Goal: Information Seeking & Learning: Understand process/instructions

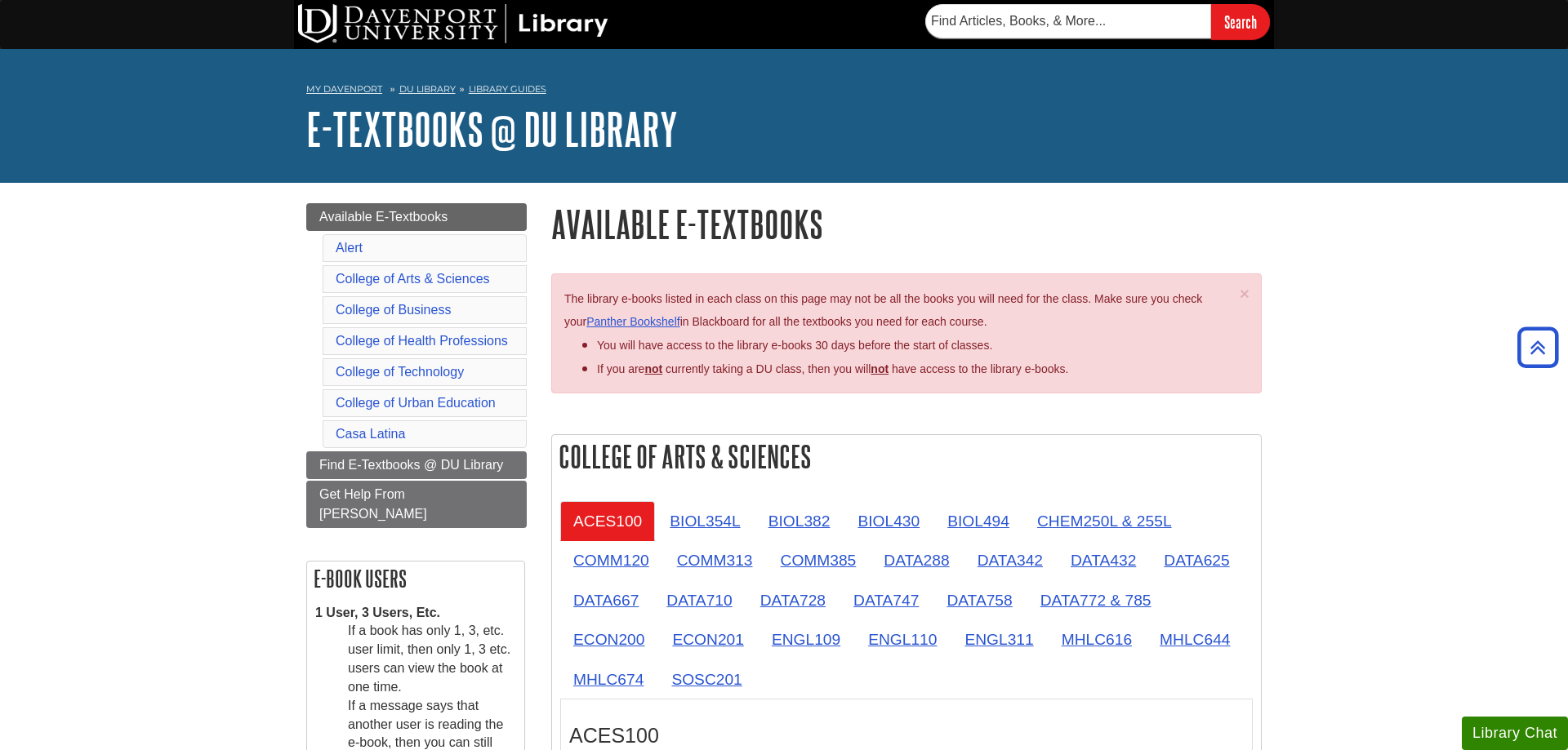
scroll to position [250, 0]
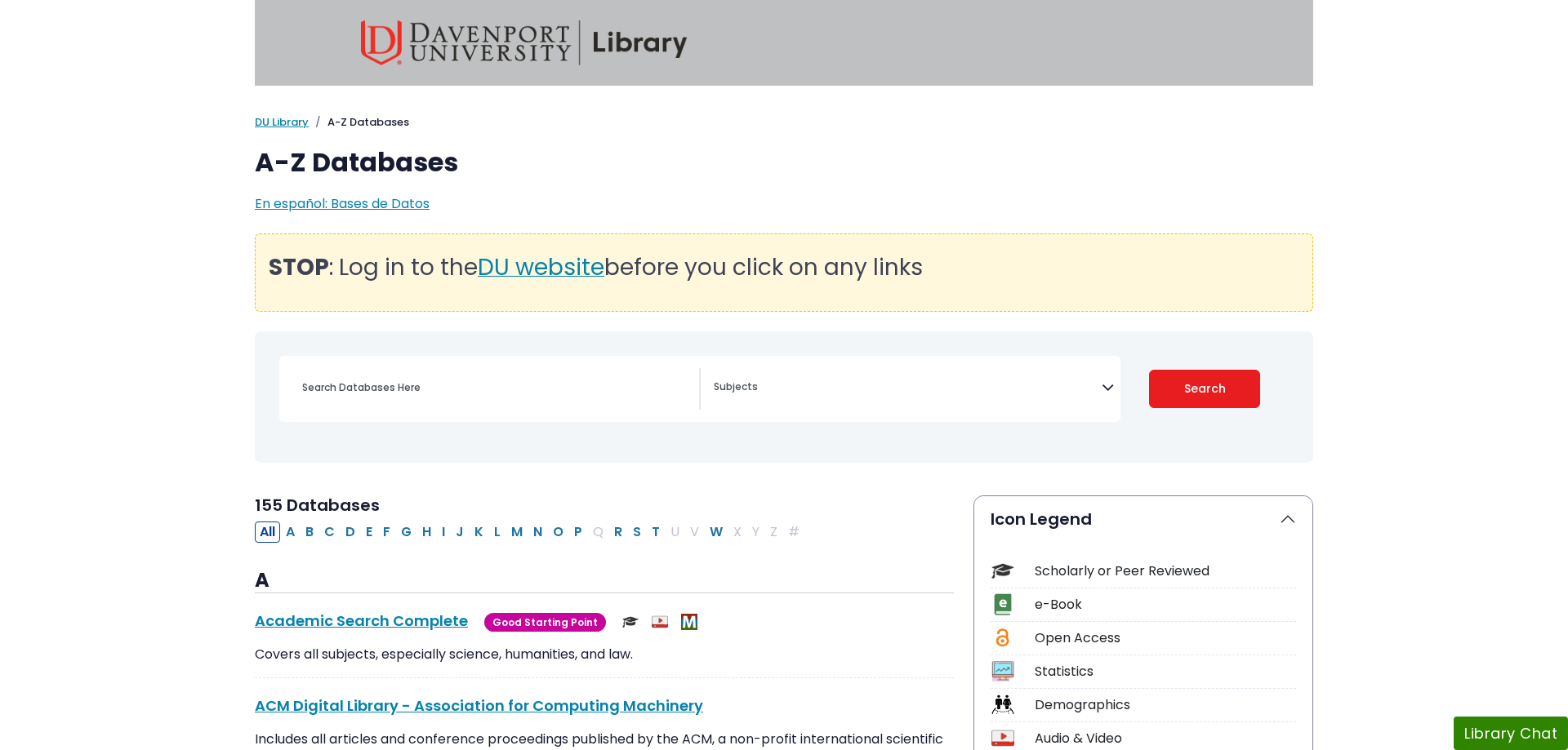
select select "Database Subject Filter"
click at [185, 284] on div "My Davenport DU Library Library Guides A-Z Databases A-Z Databases En español: …" at bounding box center [784, 213] width 1568 height 198
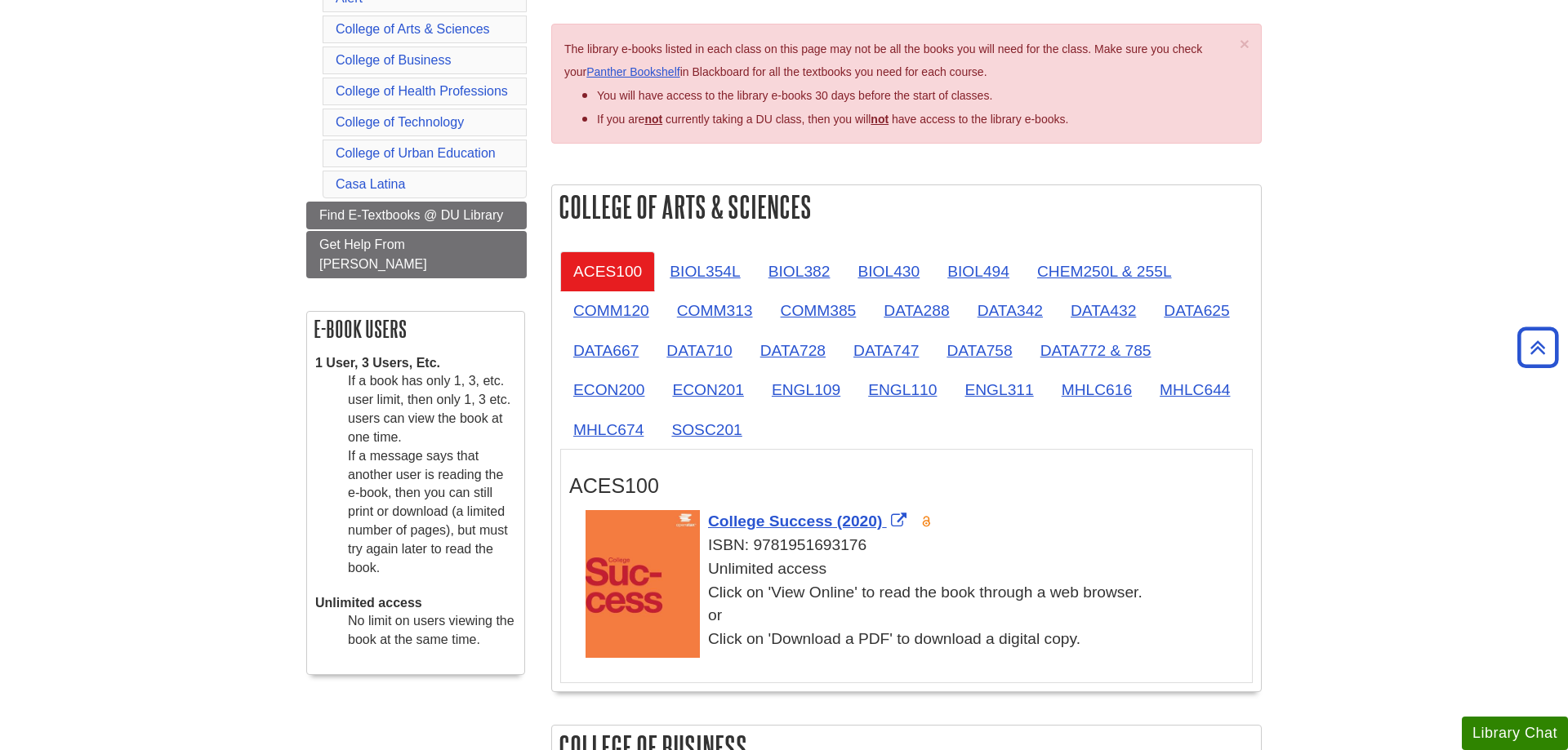
scroll to position [250, 0]
click at [700, 275] on link "BIOL354L" at bounding box center [704, 271] width 96 height 40
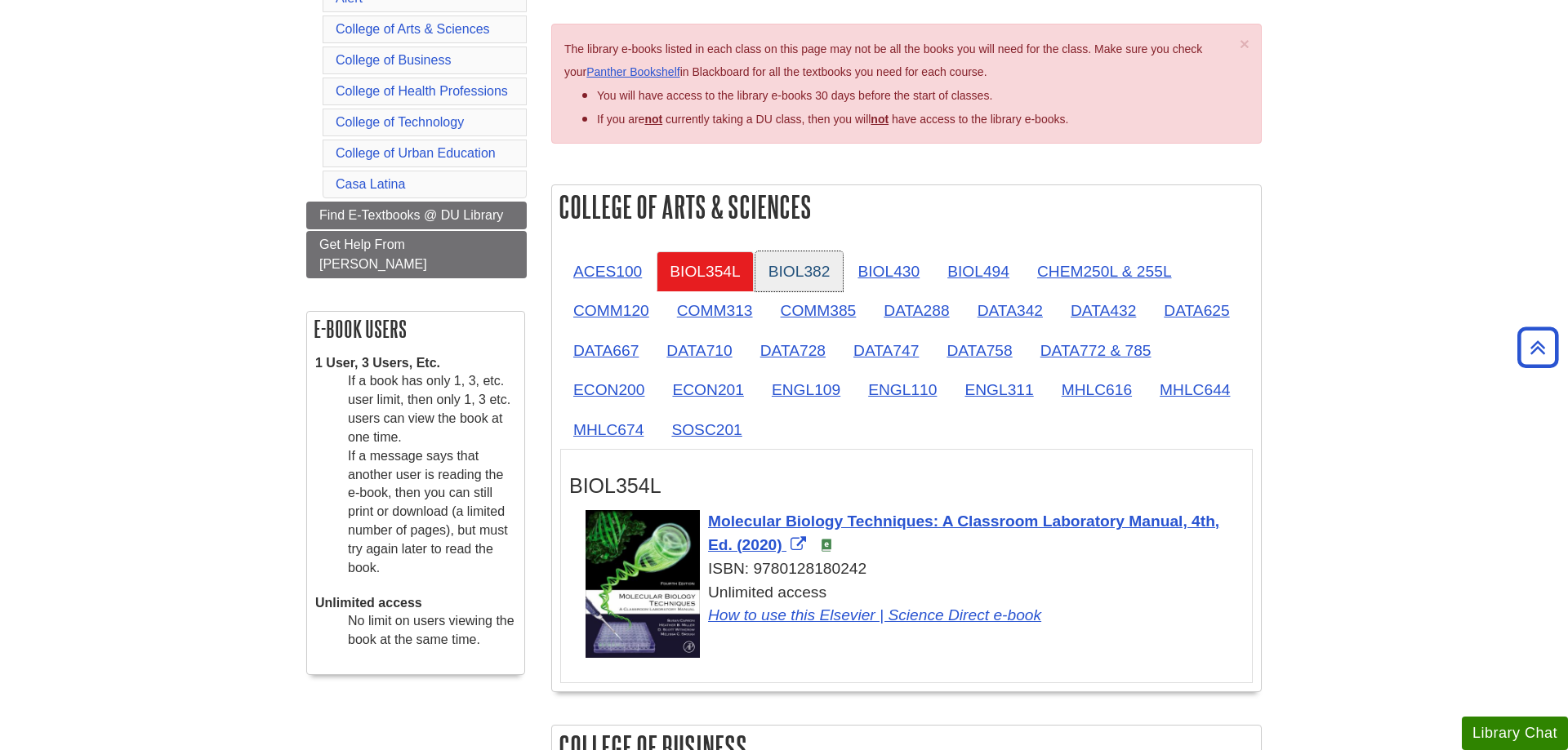
click at [788, 268] on link "BIOL382" at bounding box center [800, 271] width 88 height 40
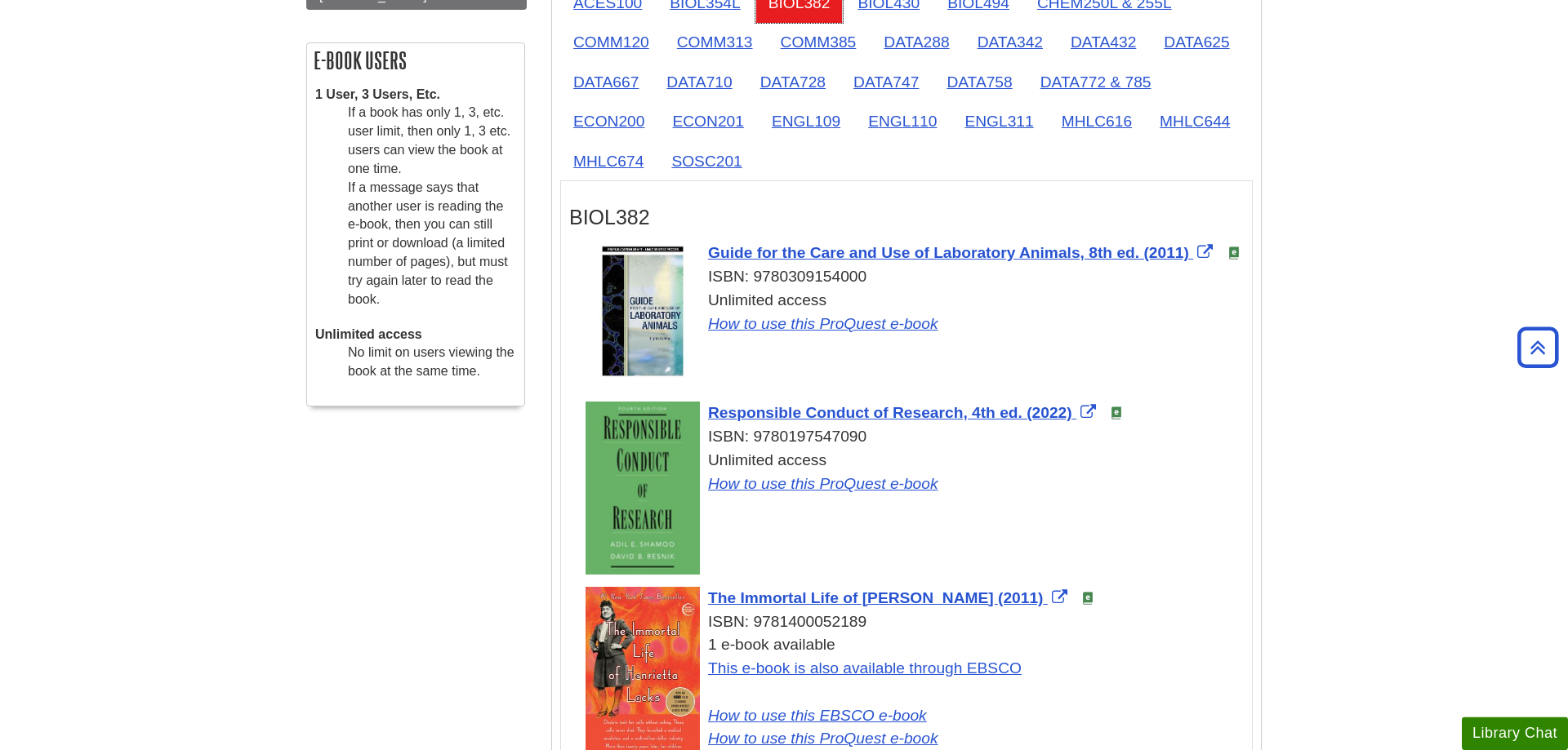
scroll to position [583, 0]
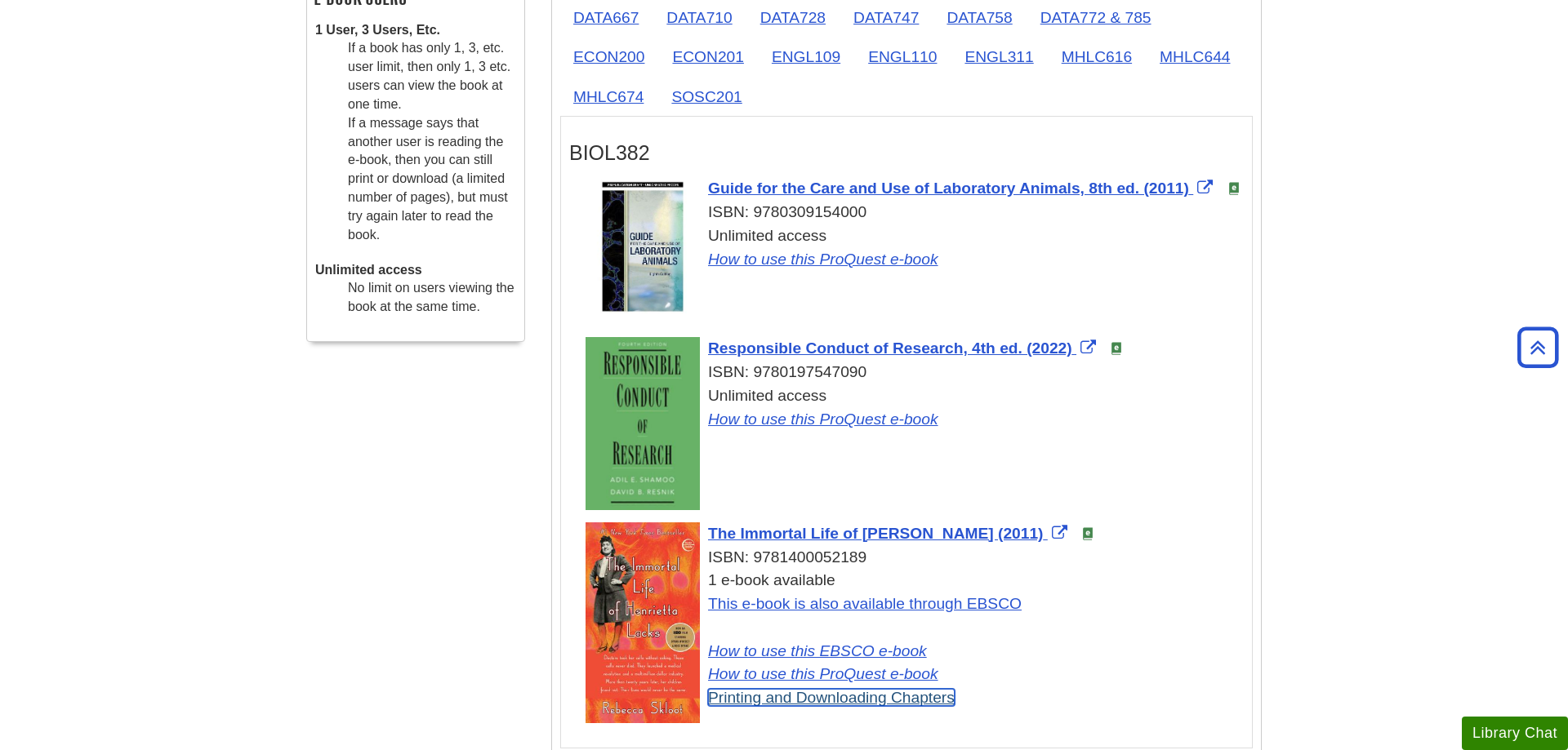
click at [870, 703] on link "Printing and Downloading Chapters" at bounding box center [831, 697] width 247 height 17
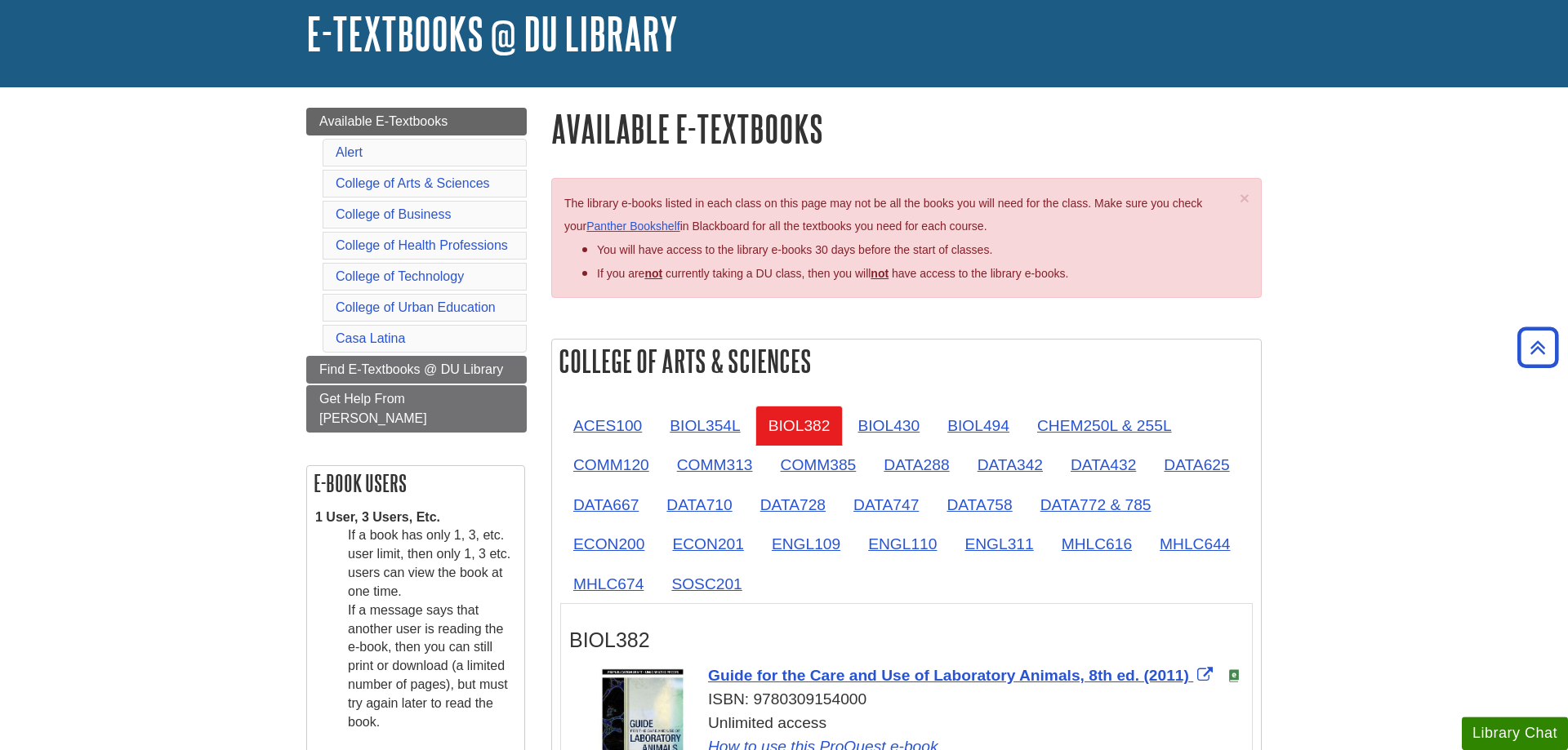
scroll to position [83, 0]
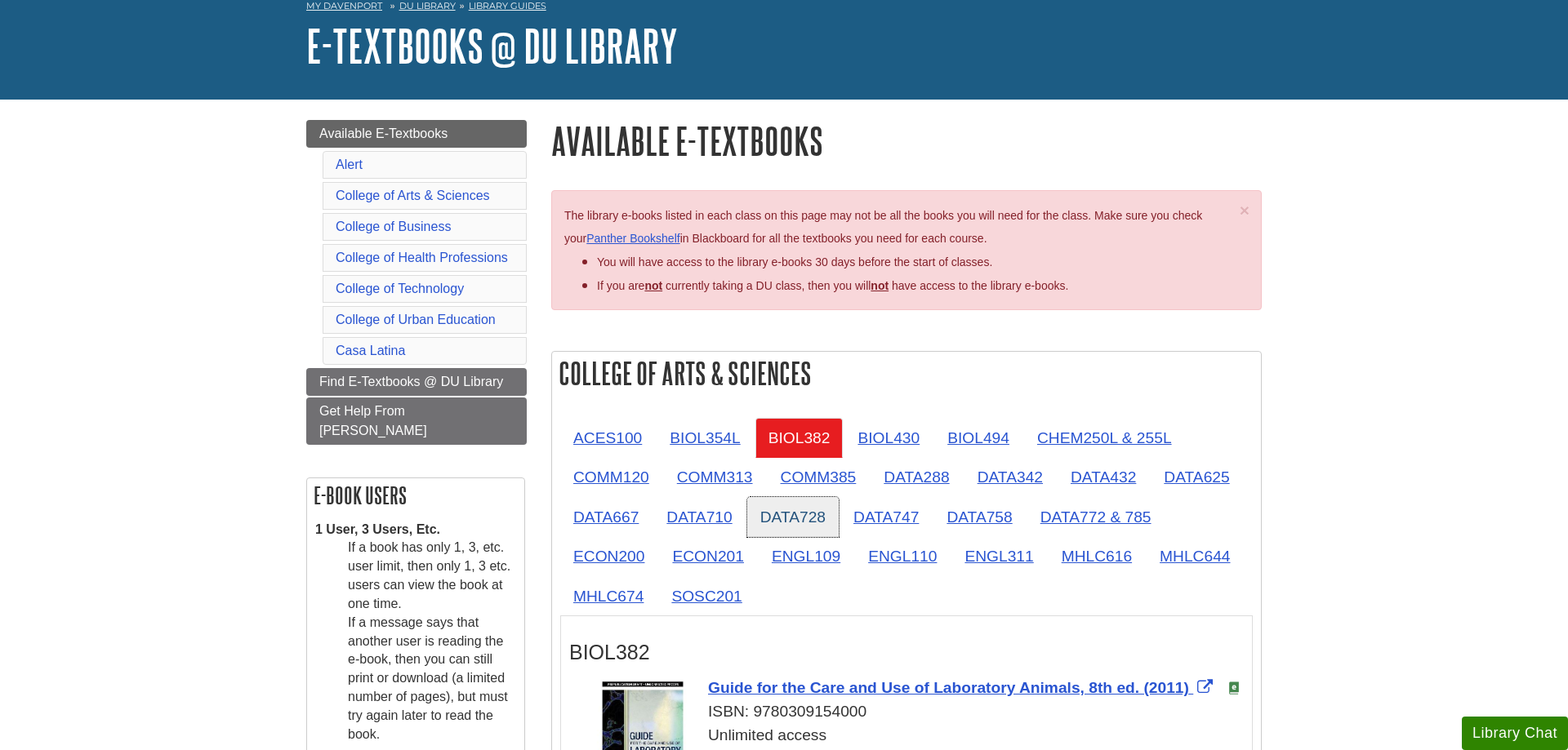
click at [760, 521] on link "DATA728" at bounding box center [792, 517] width 91 height 40
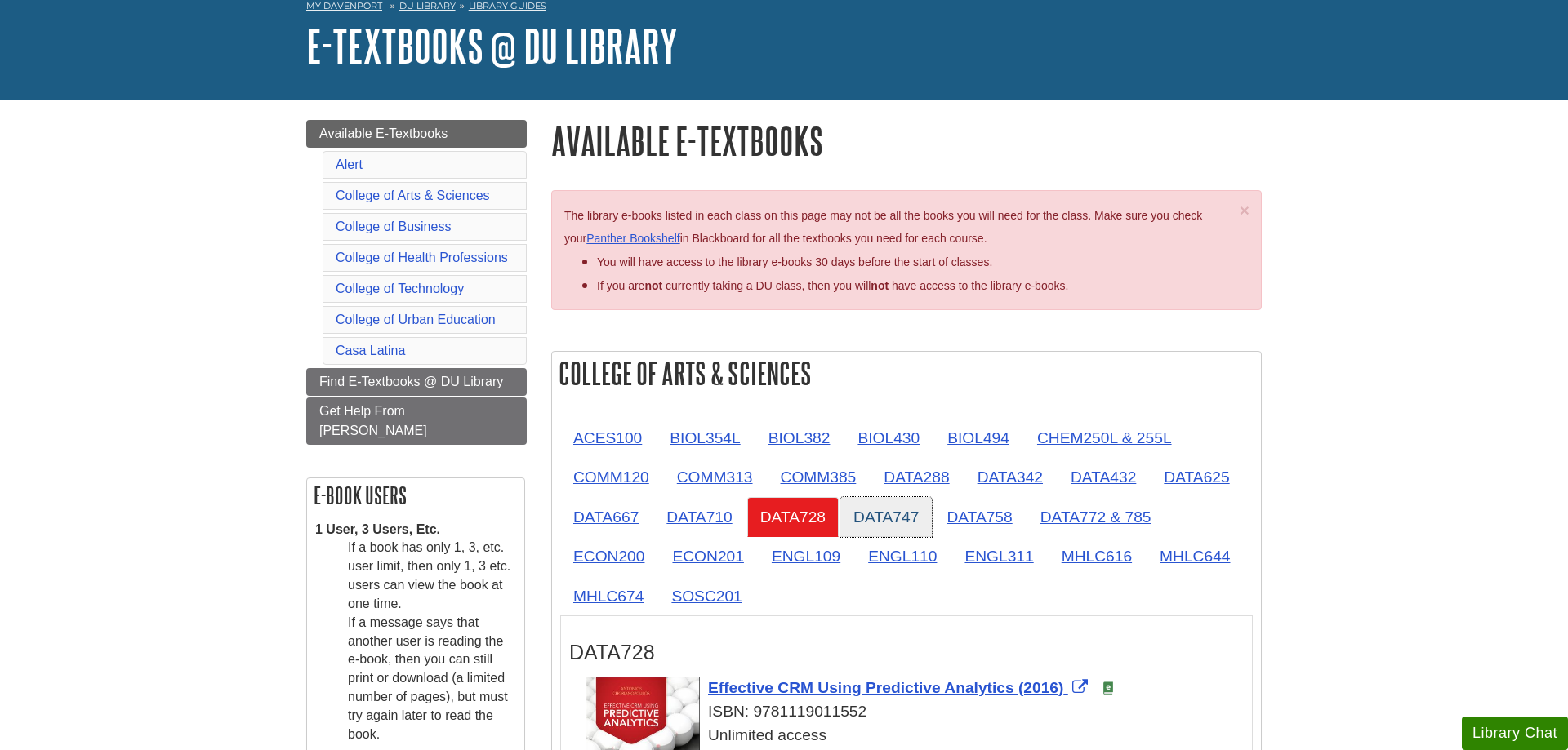
click at [882, 518] on link "DATA747" at bounding box center [886, 517] width 91 height 40
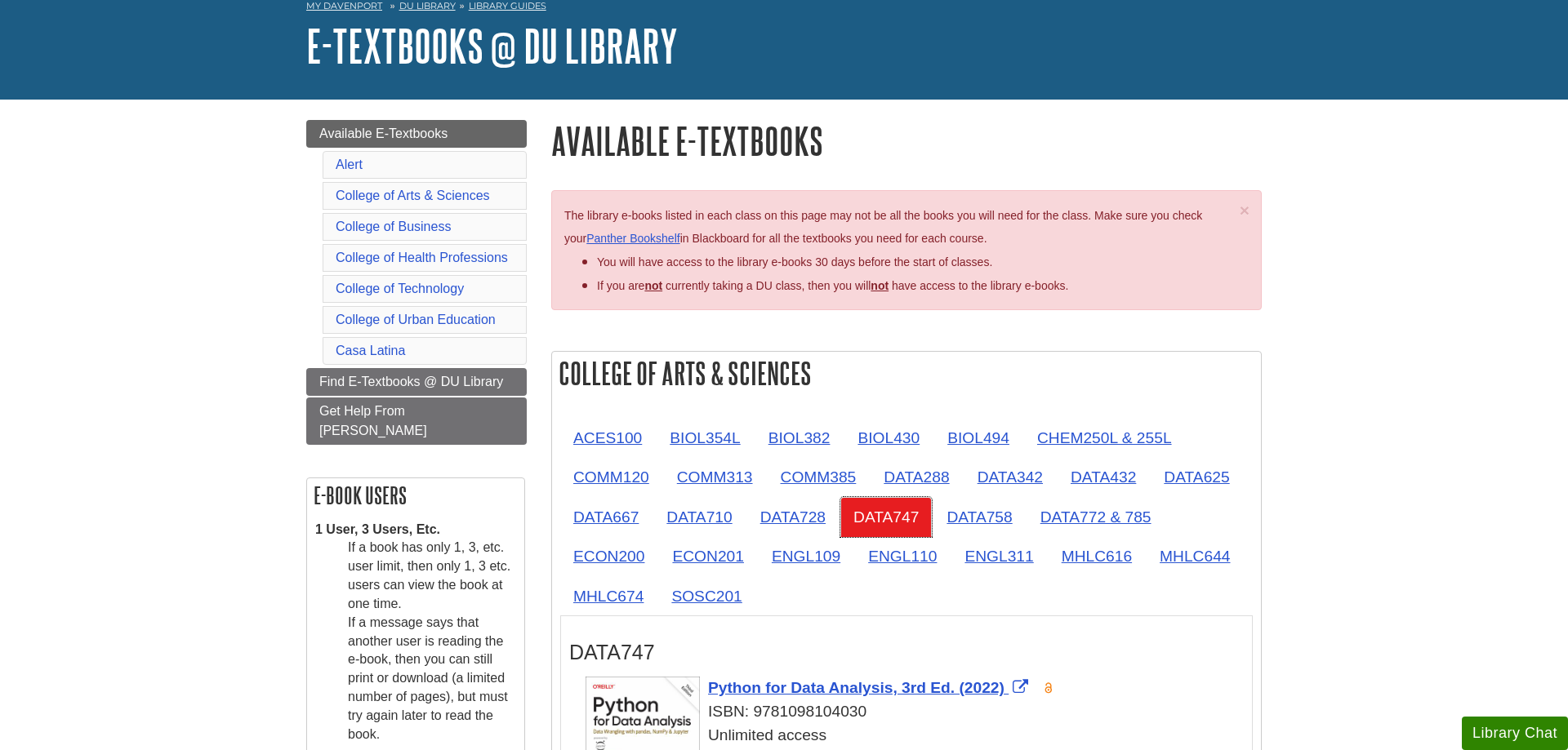
scroll to position [416, 0]
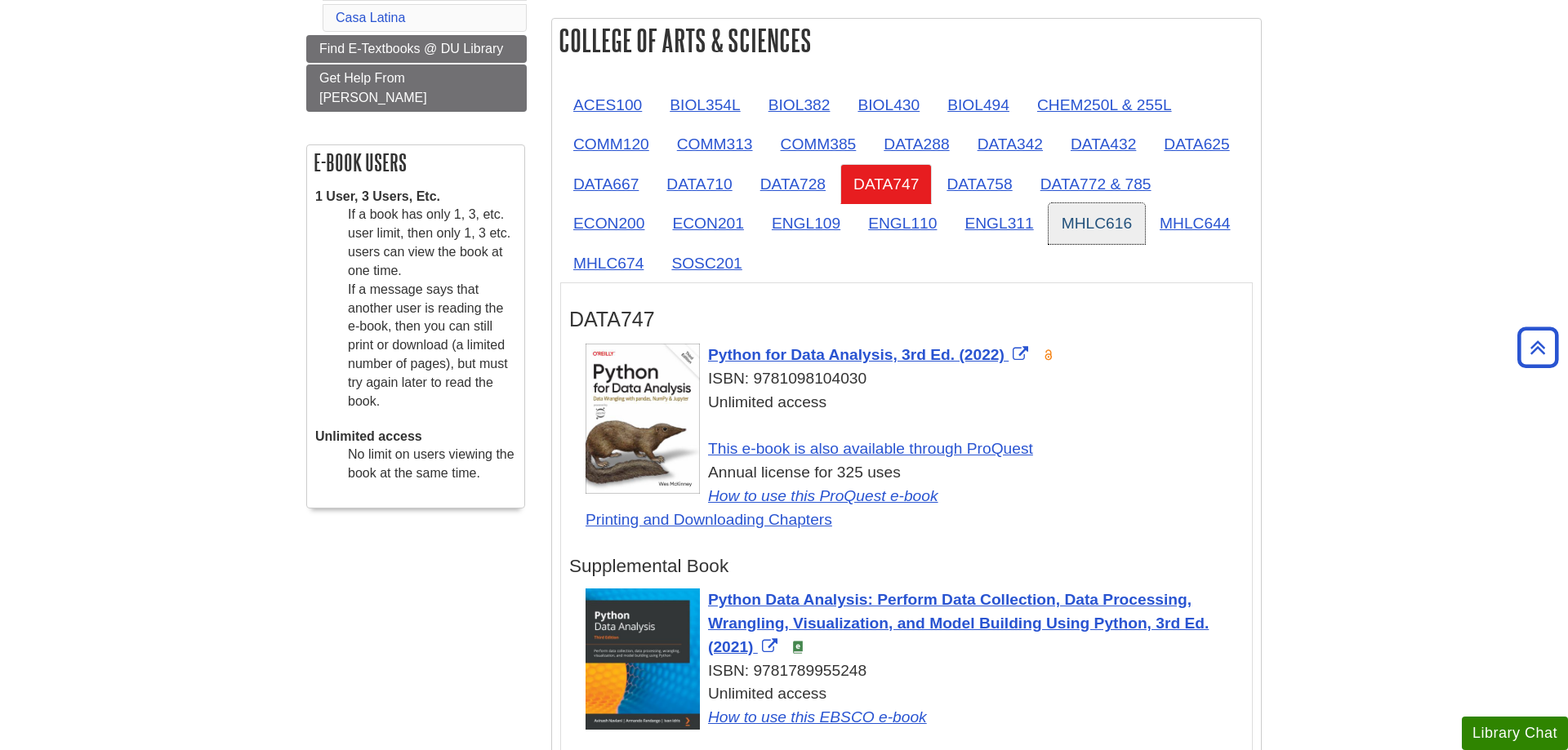
click at [1134, 231] on link "MHLC616" at bounding box center [1096, 223] width 96 height 40
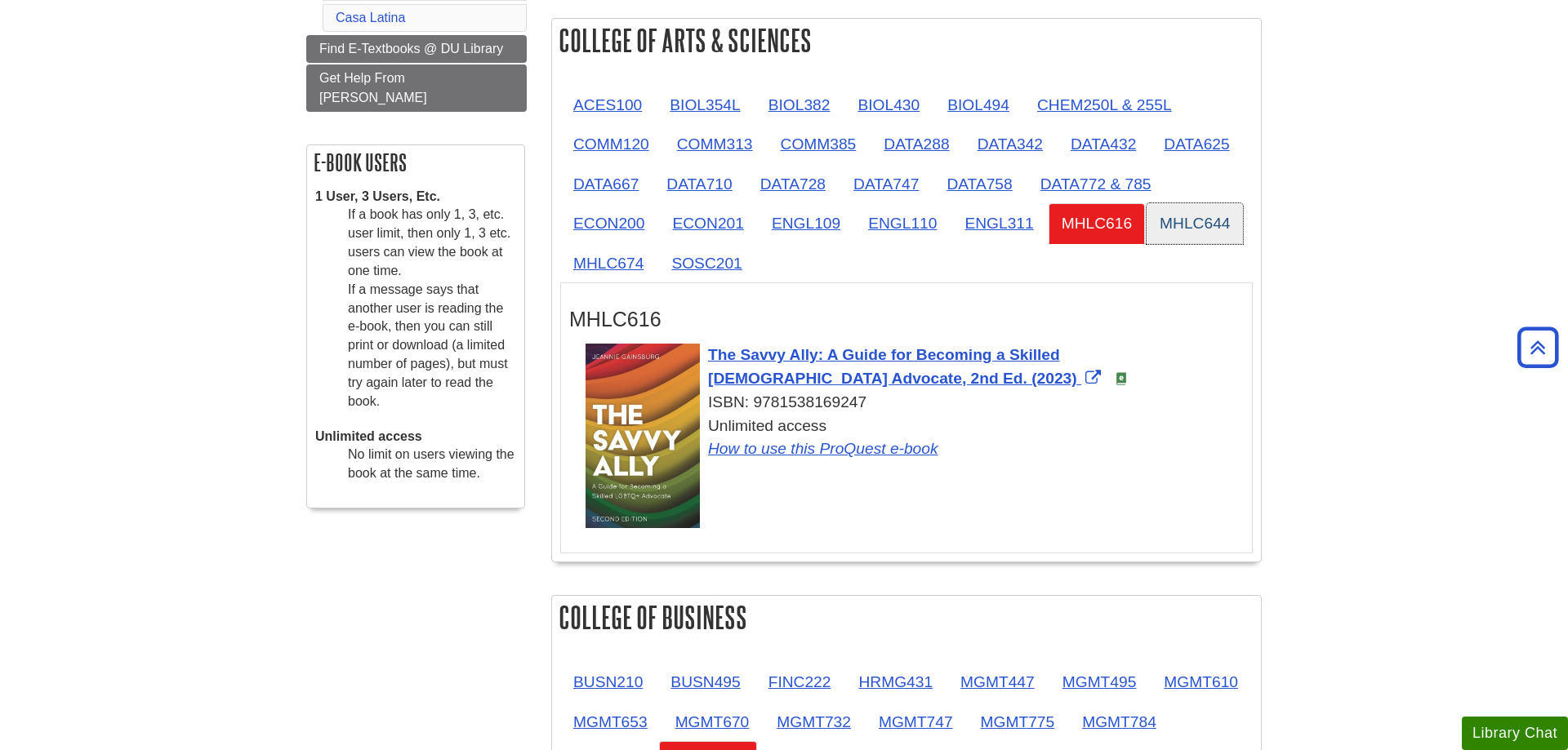
click at [1190, 227] on link "MHLC644" at bounding box center [1194, 223] width 96 height 40
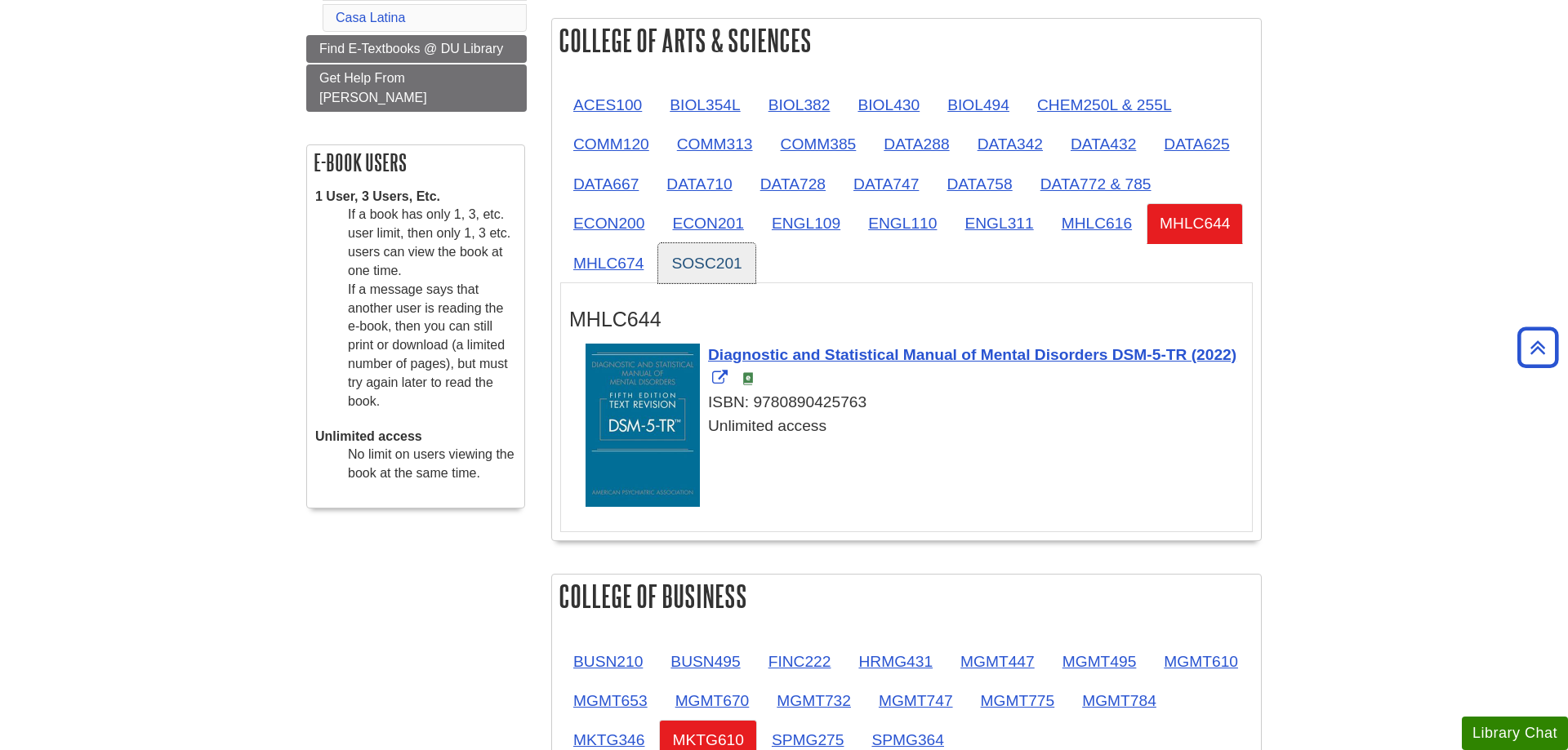
click at [699, 253] on link "SOSC201" at bounding box center [706, 262] width 96 height 40
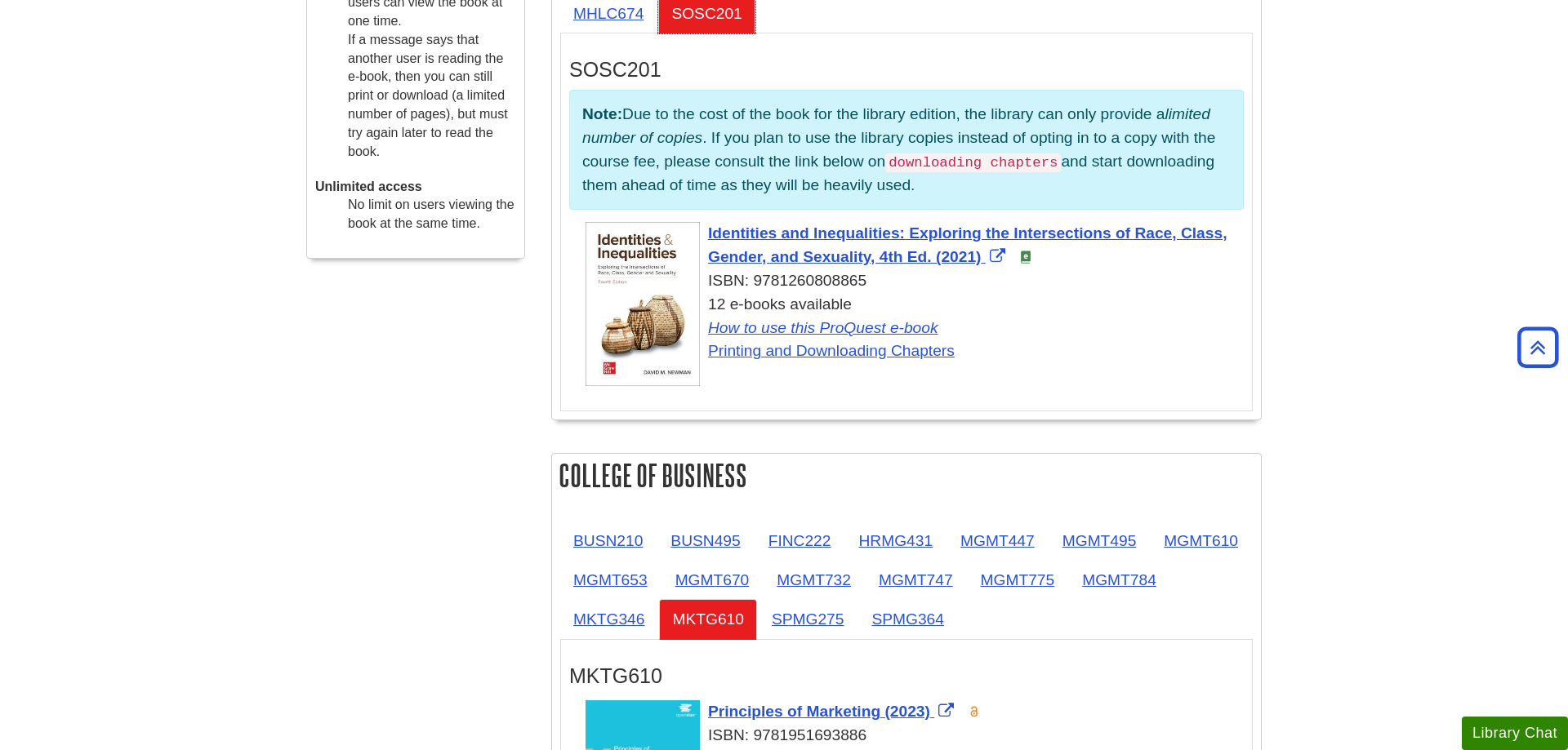
scroll to position [916, 0]
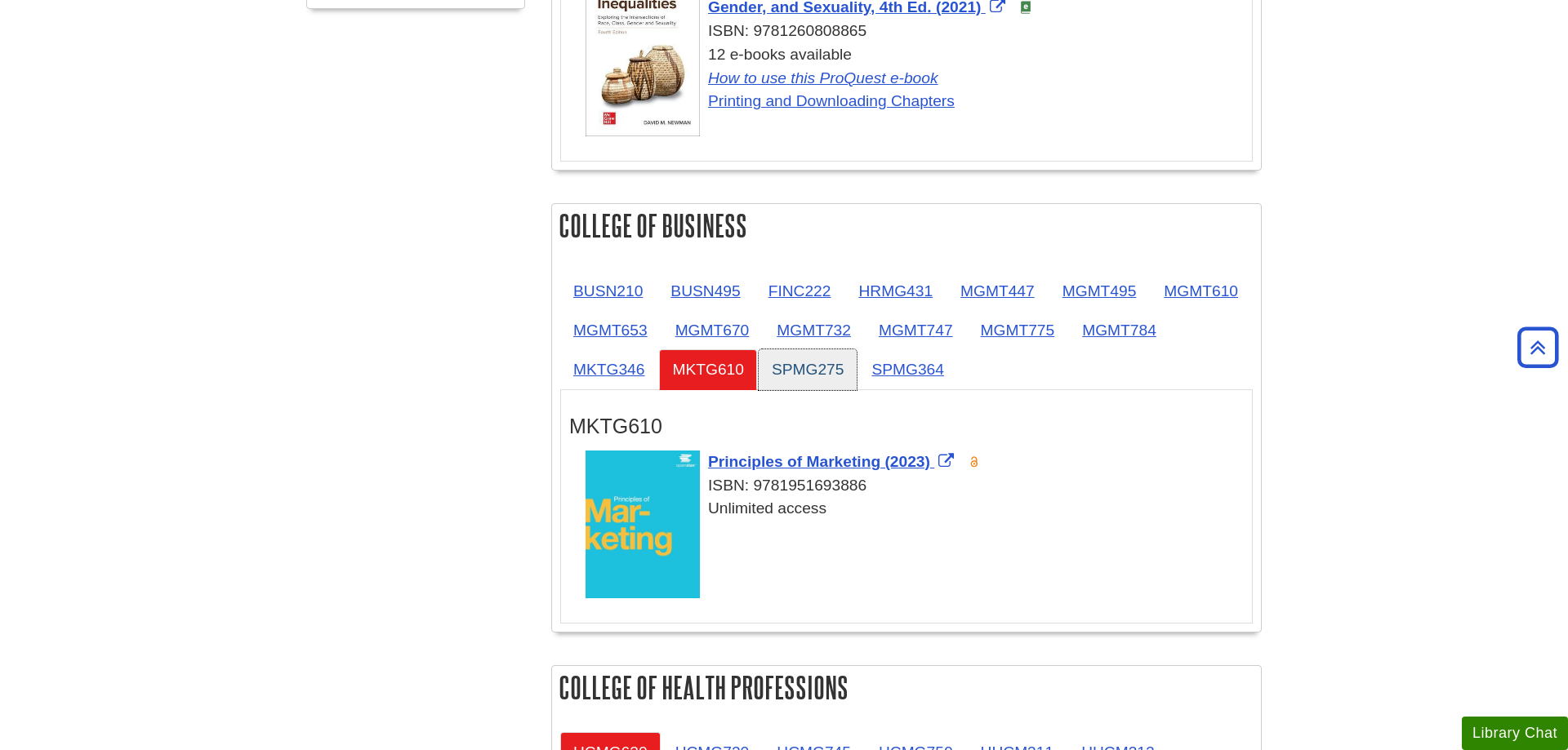
click at [857, 362] on link "SPMG275" at bounding box center [808, 368] width 99 height 40
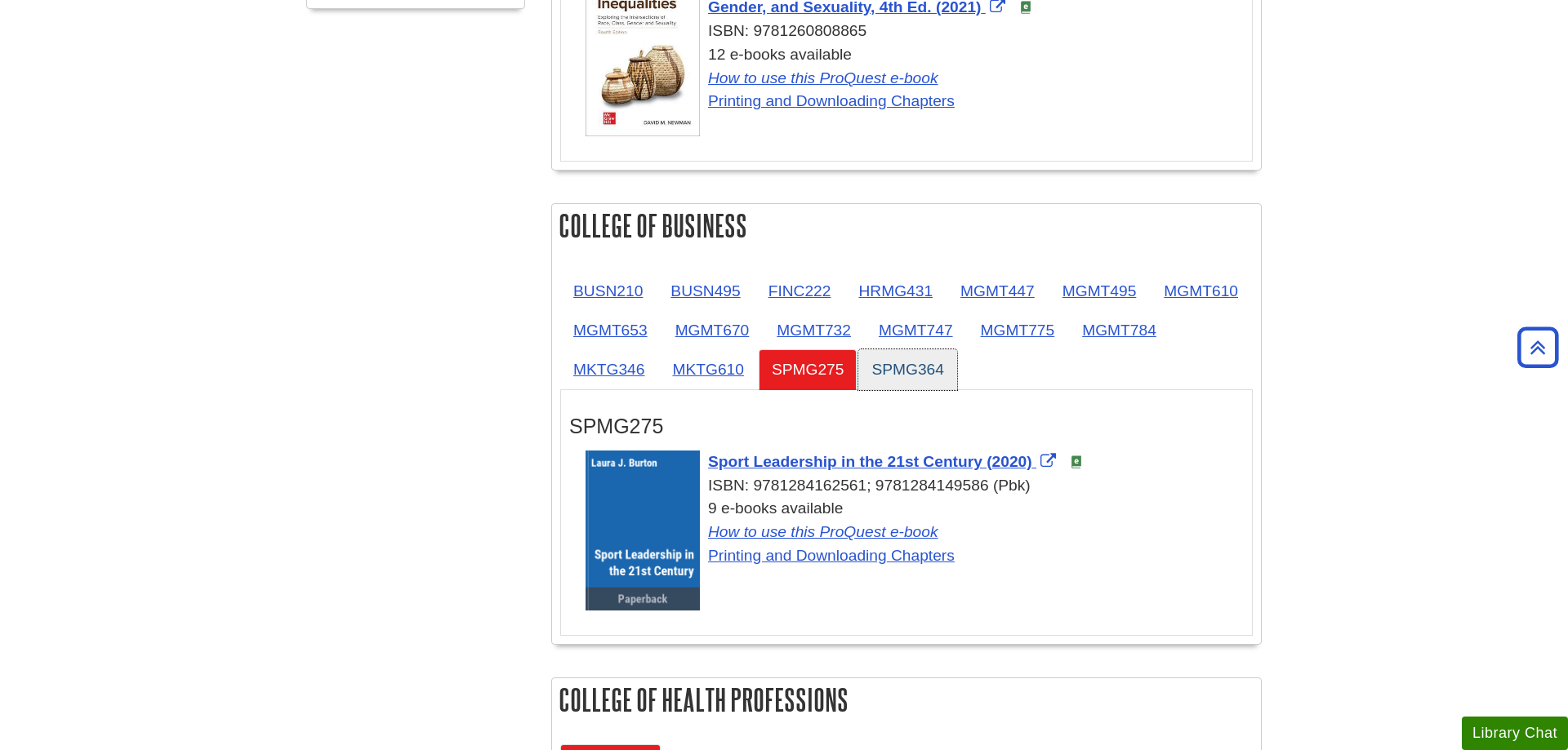
click at [957, 361] on link "SPMG364" at bounding box center [908, 368] width 99 height 40
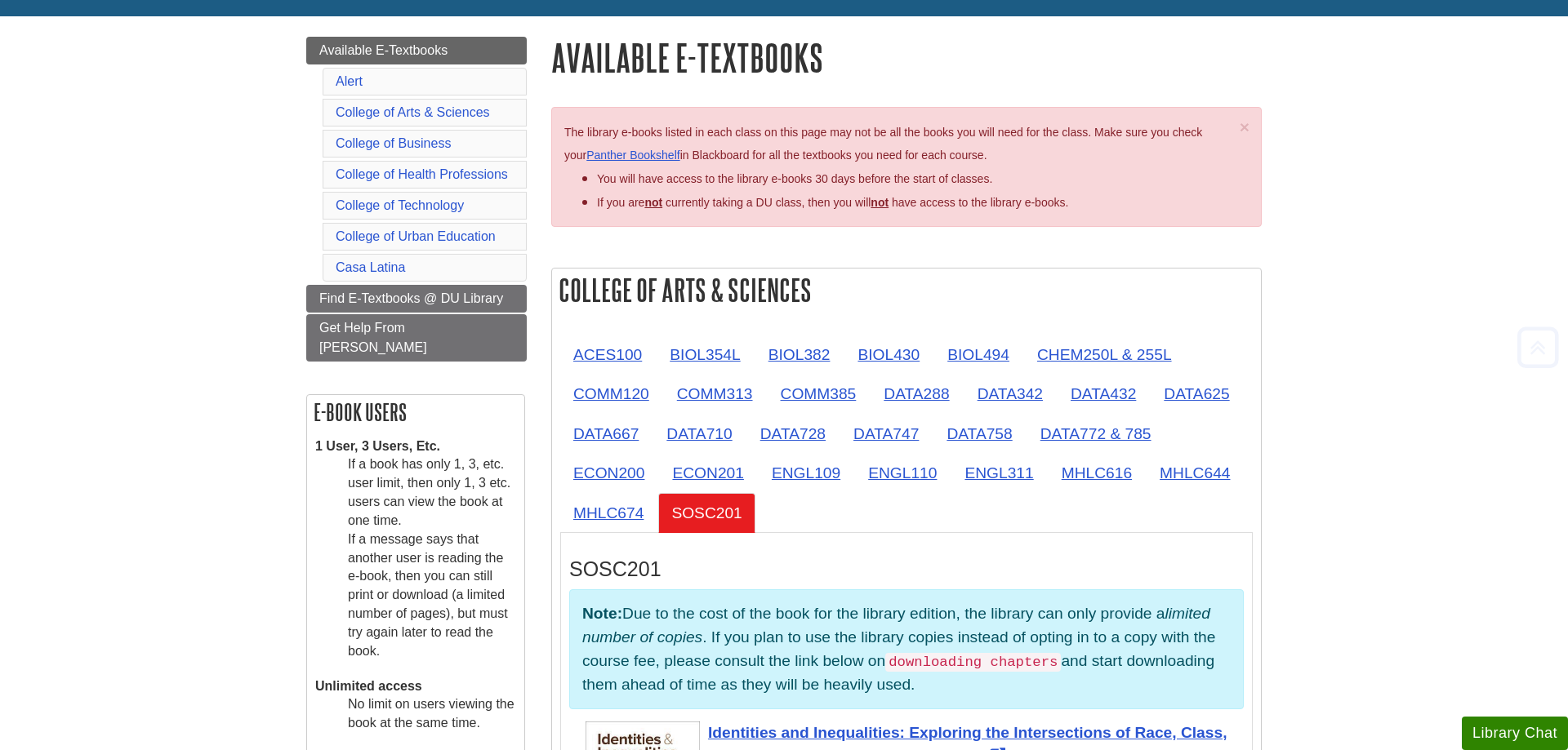
scroll to position [0, 0]
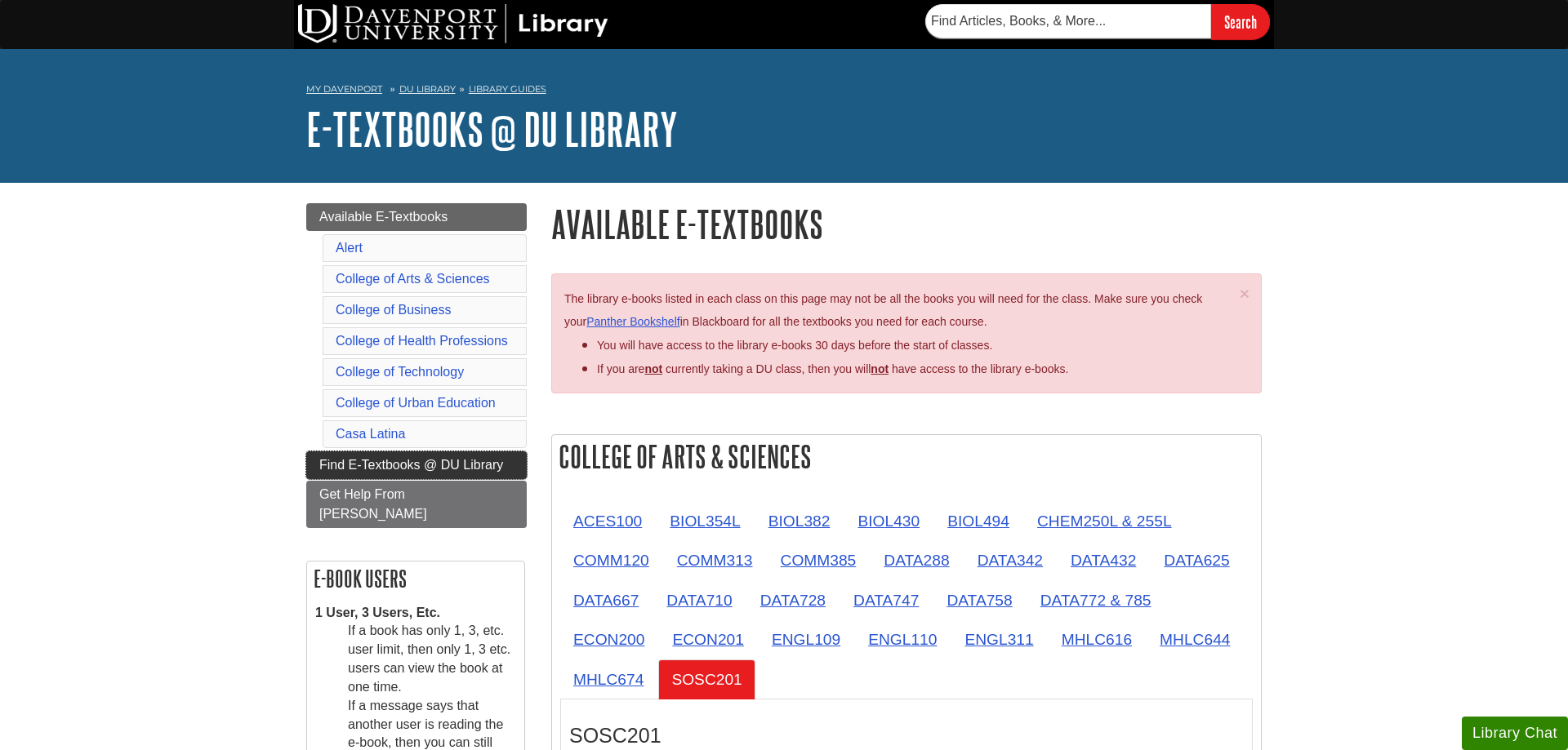
click at [431, 460] on span "Find E-Textbooks @ DU Library" at bounding box center [411, 465] width 184 height 14
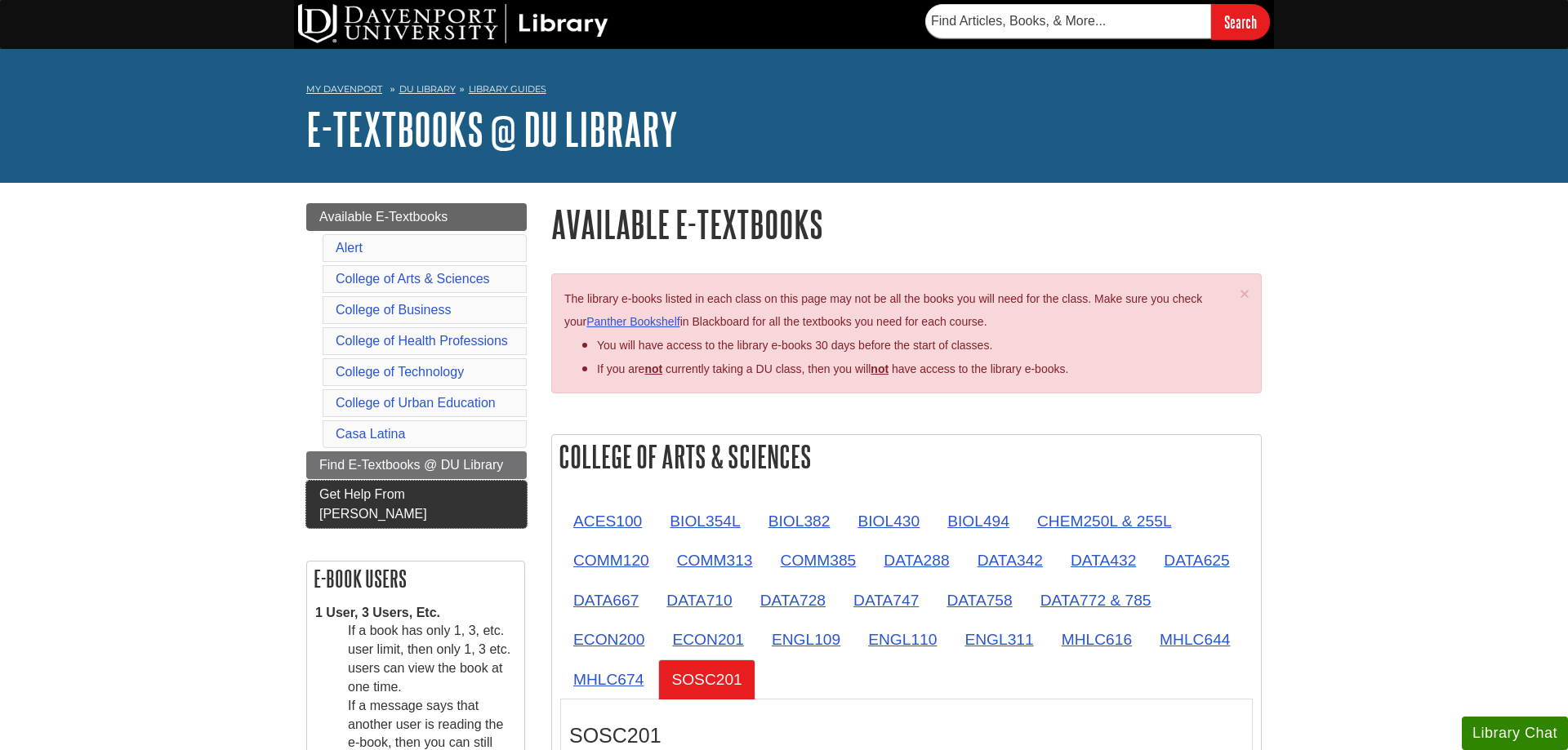
click at [349, 487] on link "Get Help From Emily" at bounding box center [415, 504] width 220 height 48
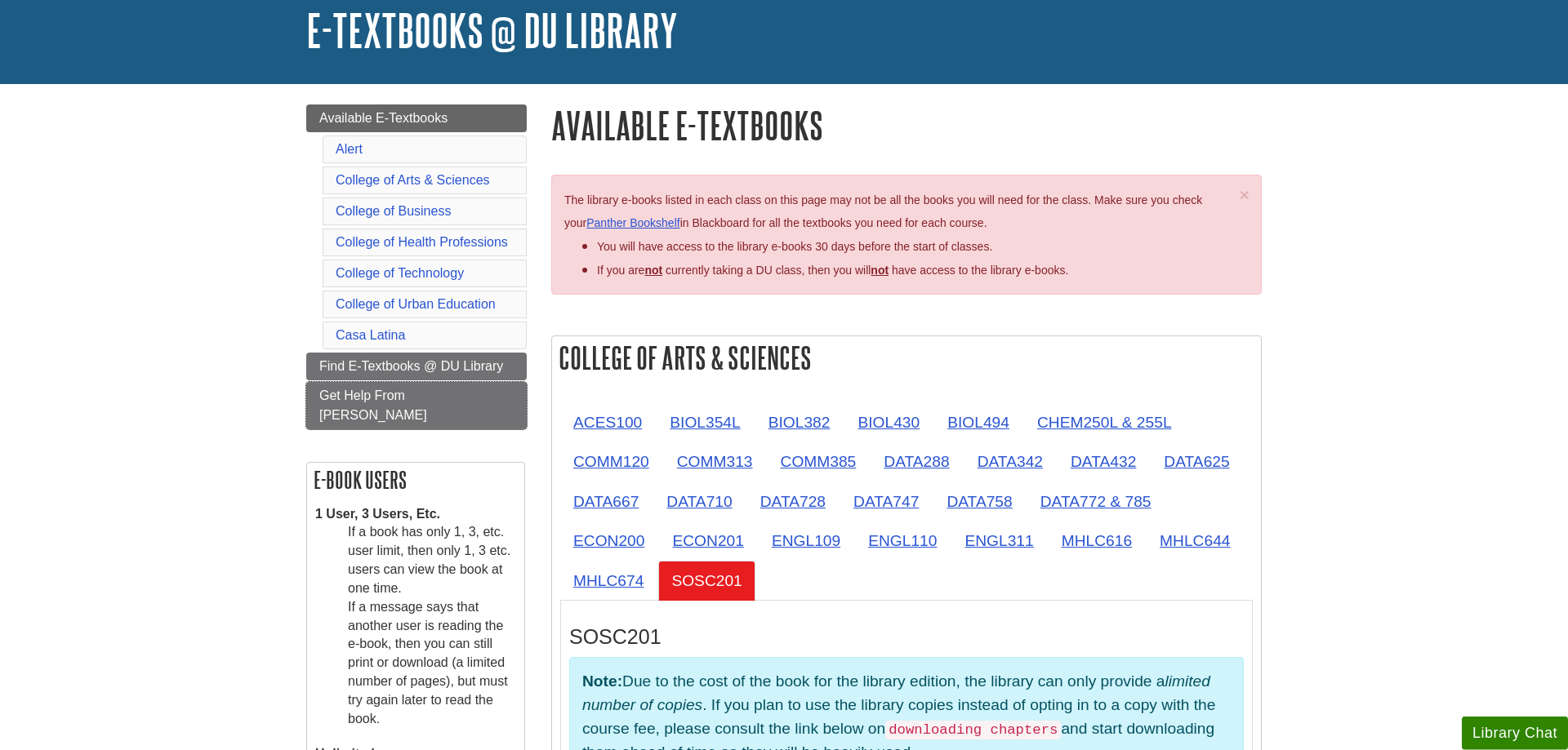
scroll to position [250, 0]
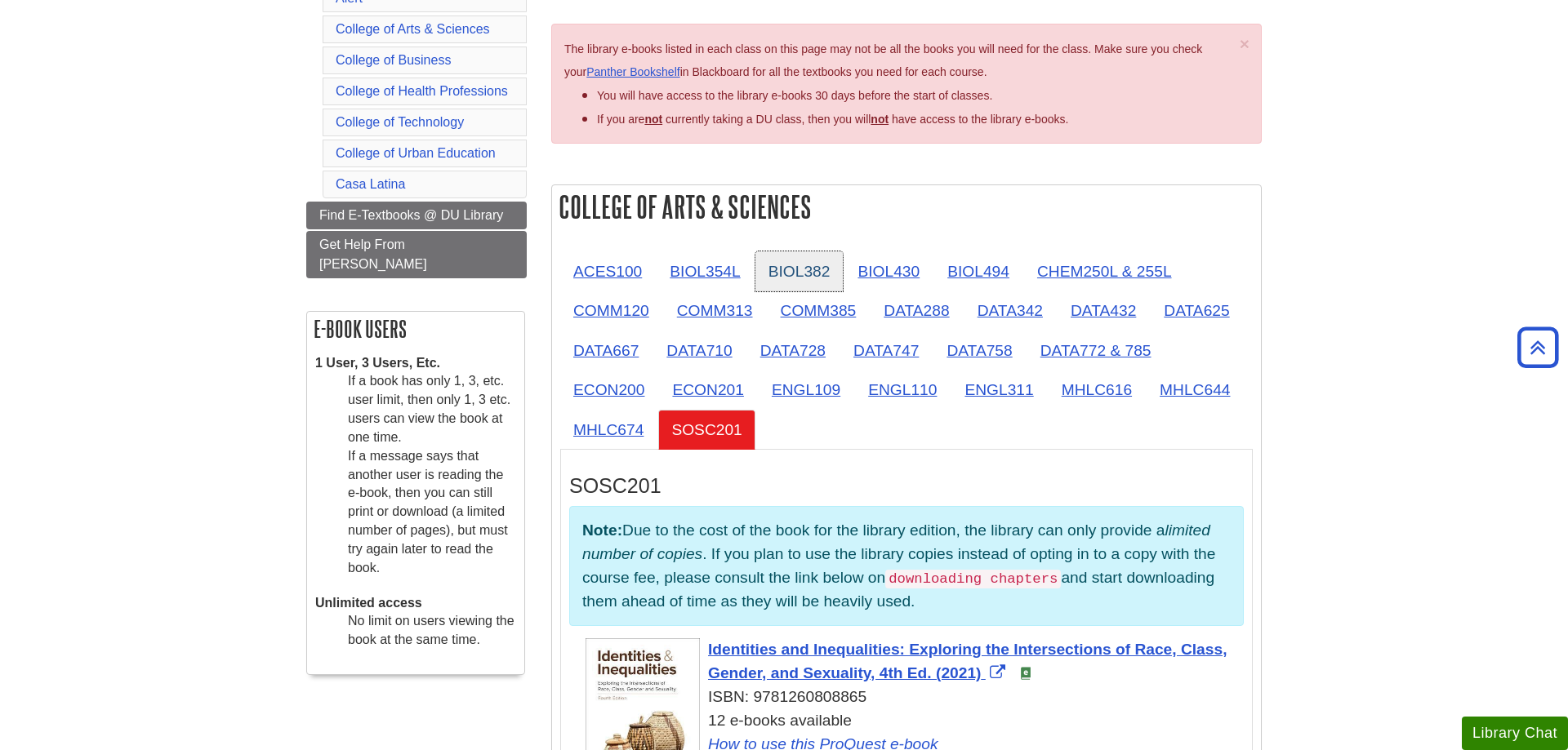
click at [809, 274] on link "BIOL382" at bounding box center [800, 271] width 88 height 40
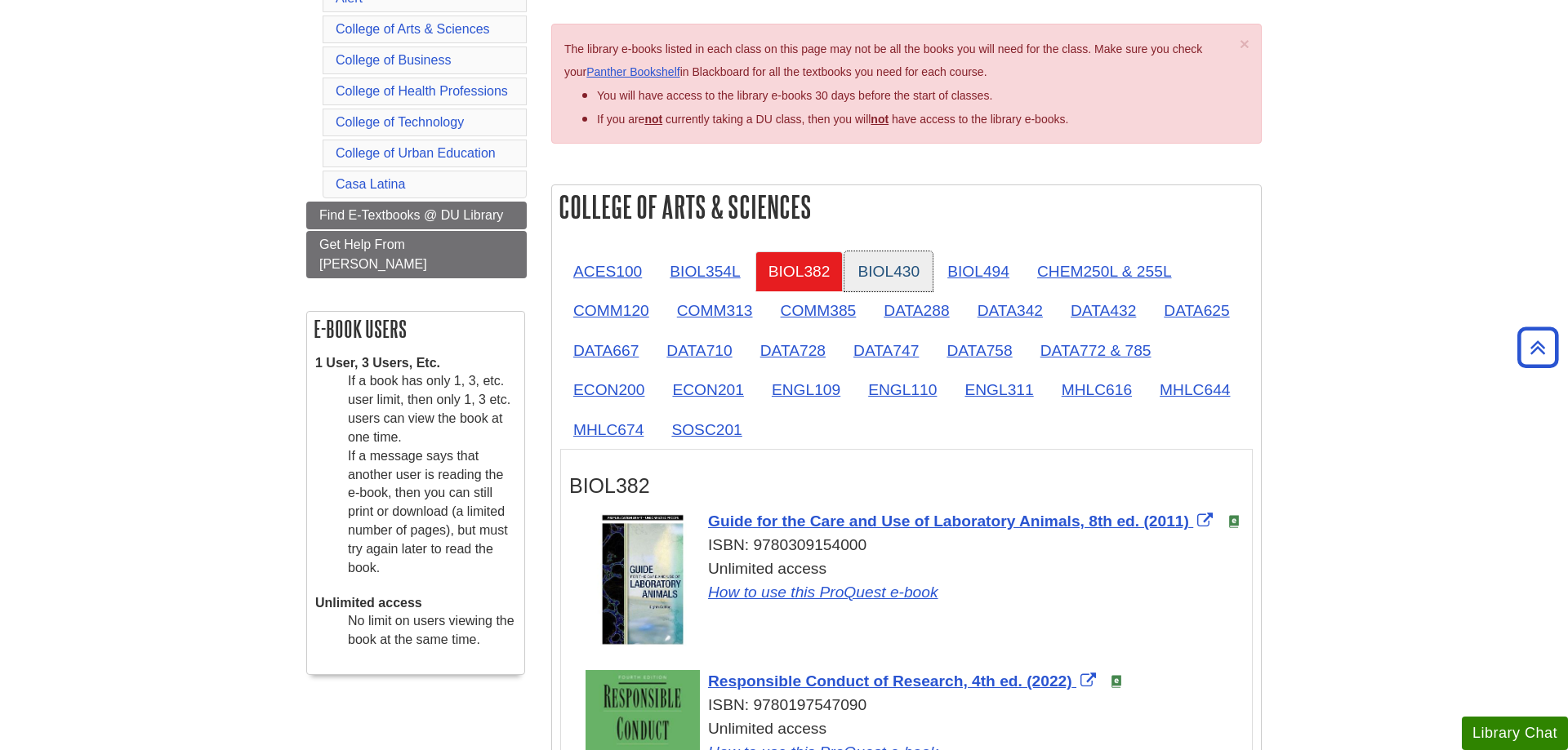
click at [868, 264] on link "BIOL430" at bounding box center [888, 271] width 88 height 40
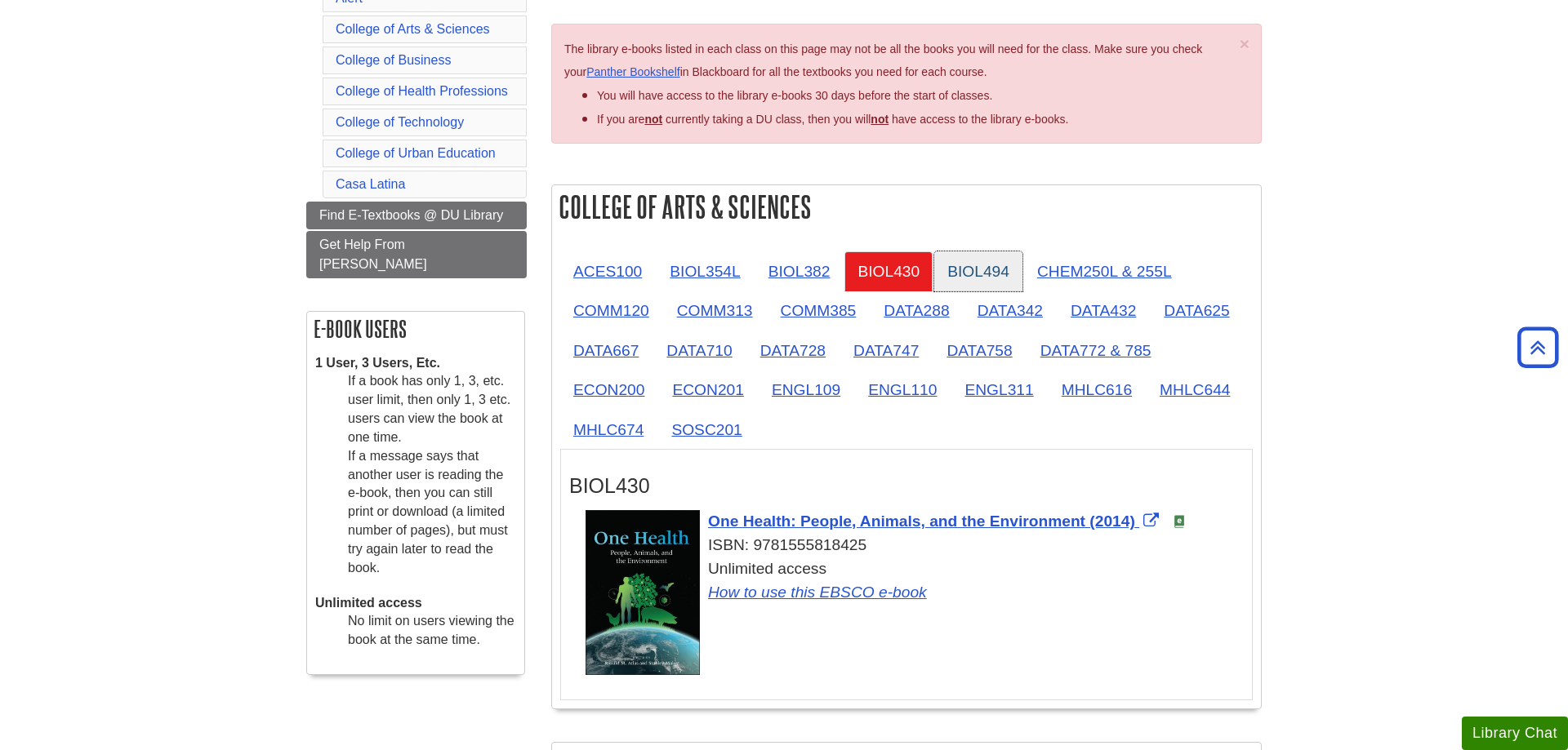
click at [959, 270] on link "BIOL494" at bounding box center [978, 271] width 88 height 40
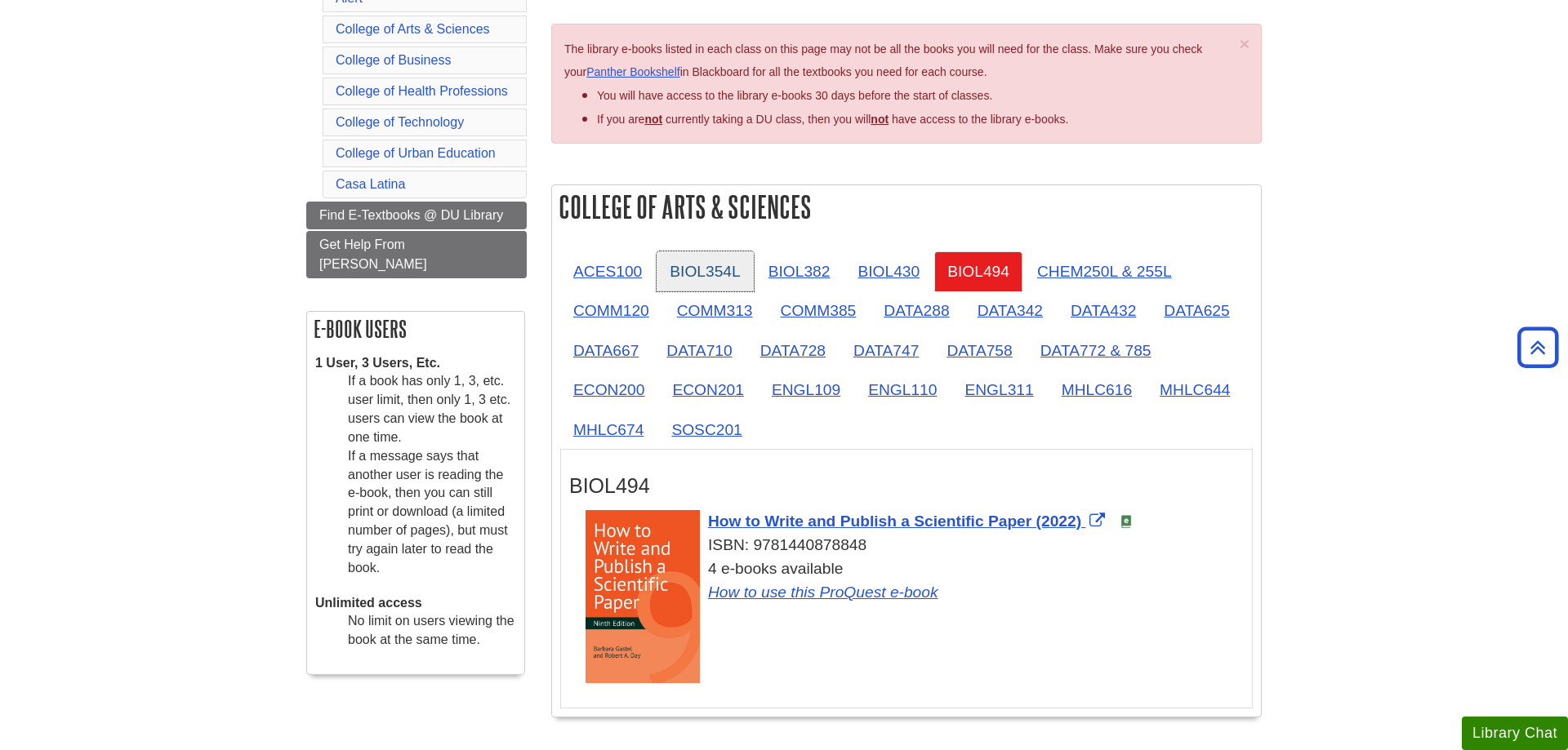
click at [732, 269] on link "BIOL354L" at bounding box center [704, 271] width 96 height 40
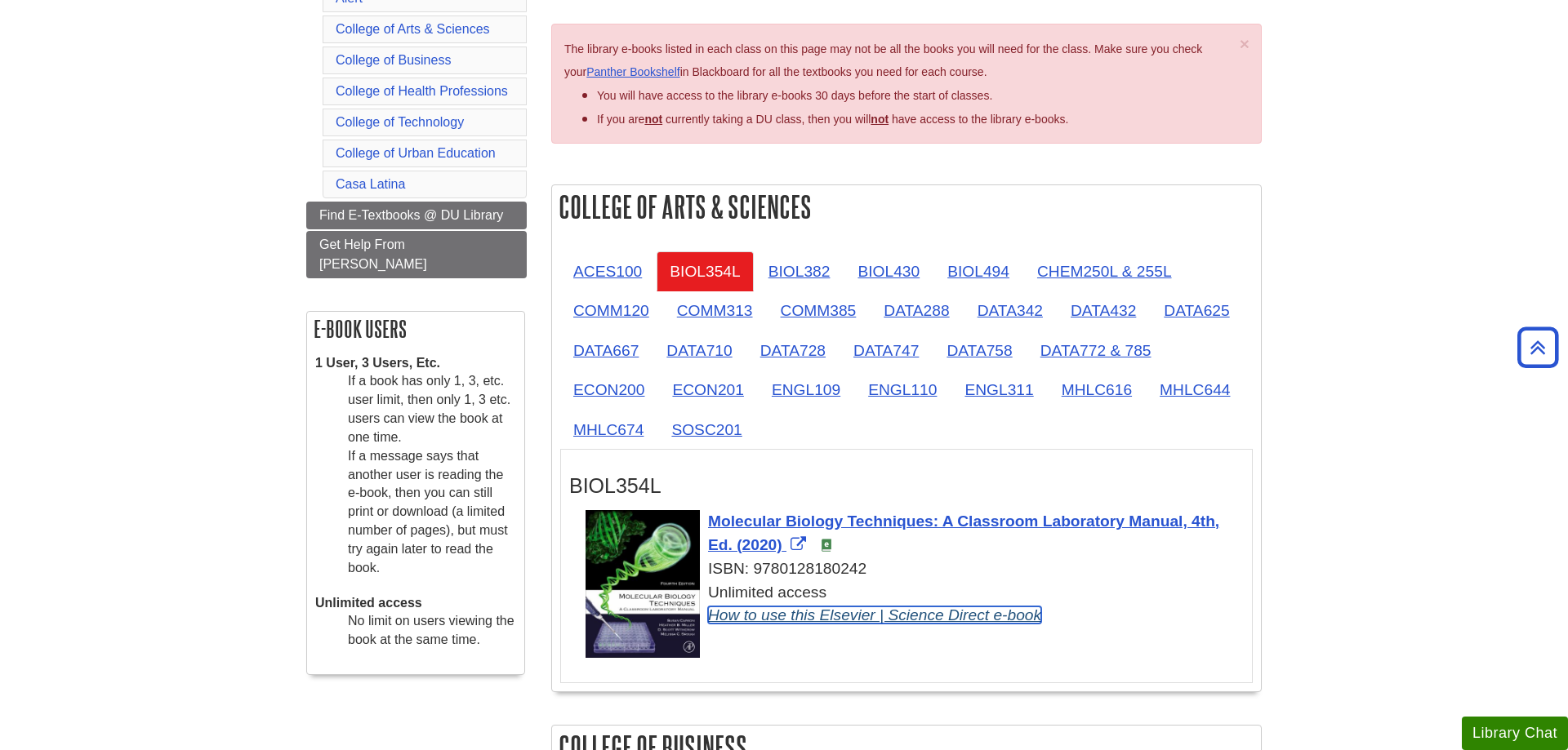
click at [1026, 624] on link "How to use this Elsevier | Science Direct e-book" at bounding box center [874, 614] width 333 height 17
click at [833, 611] on link "How to use this Elsevier | Science Direct e-book" at bounding box center [874, 614] width 333 height 17
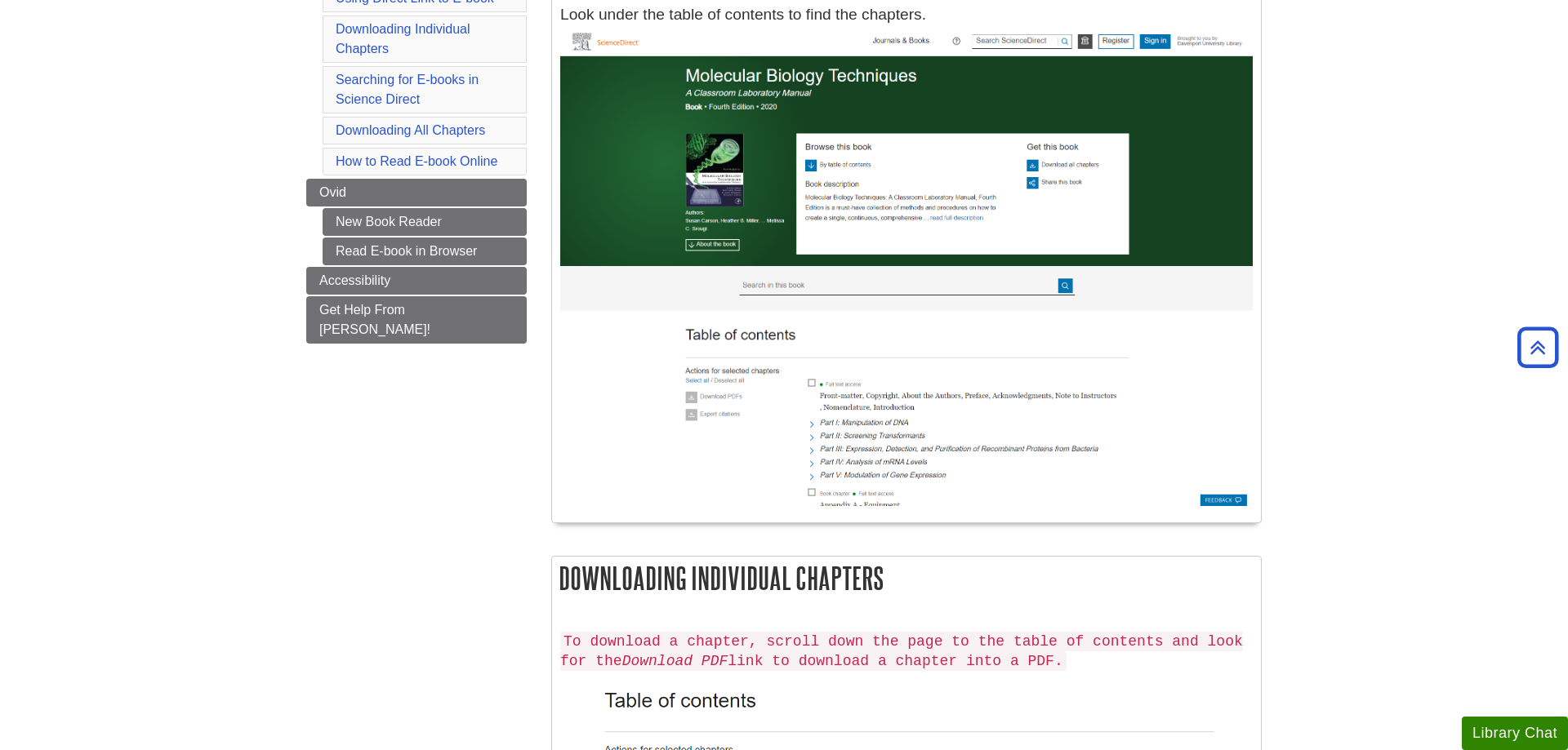
scroll to position [83, 0]
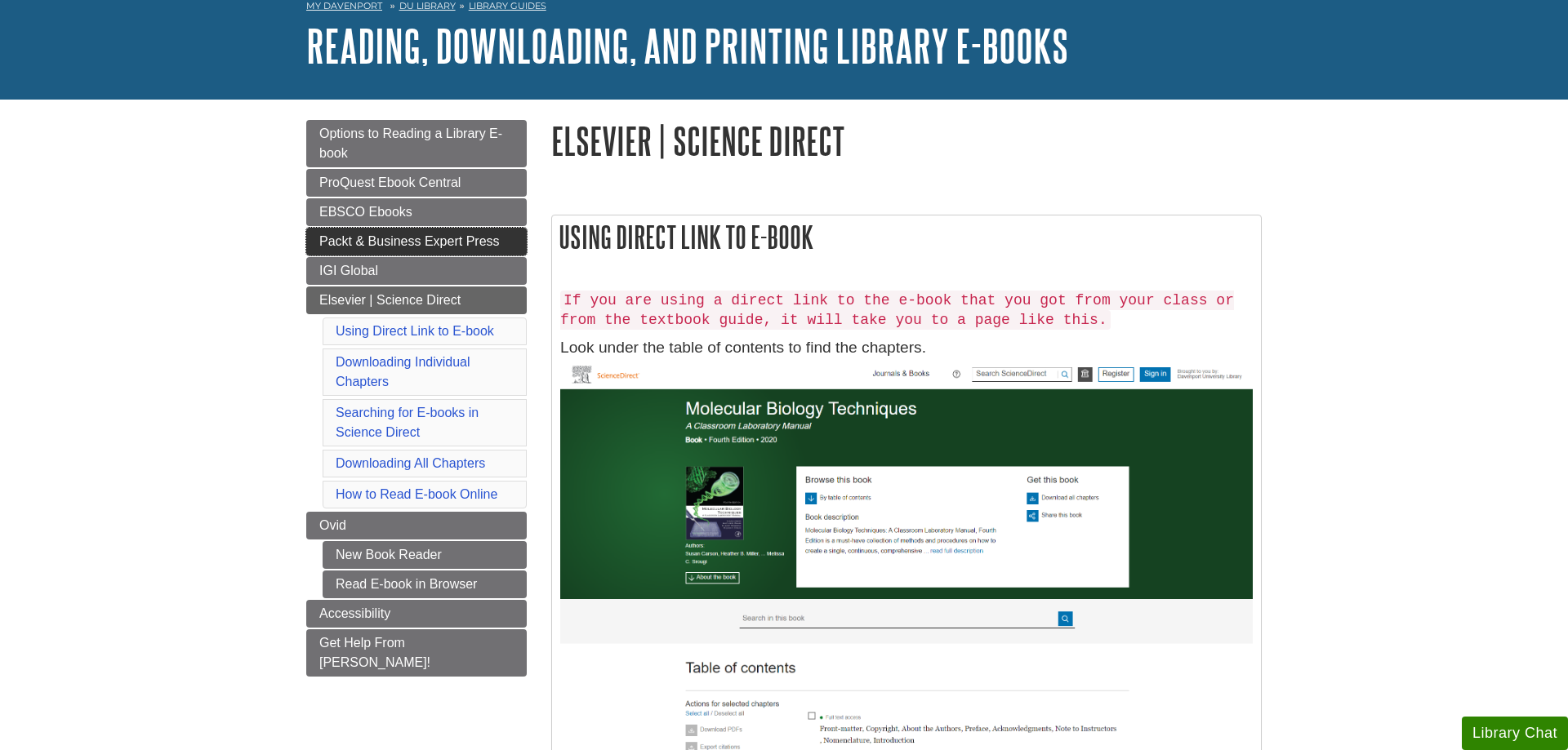
click at [398, 251] on link "Packt & Business Expert Press" at bounding box center [415, 241] width 220 height 27
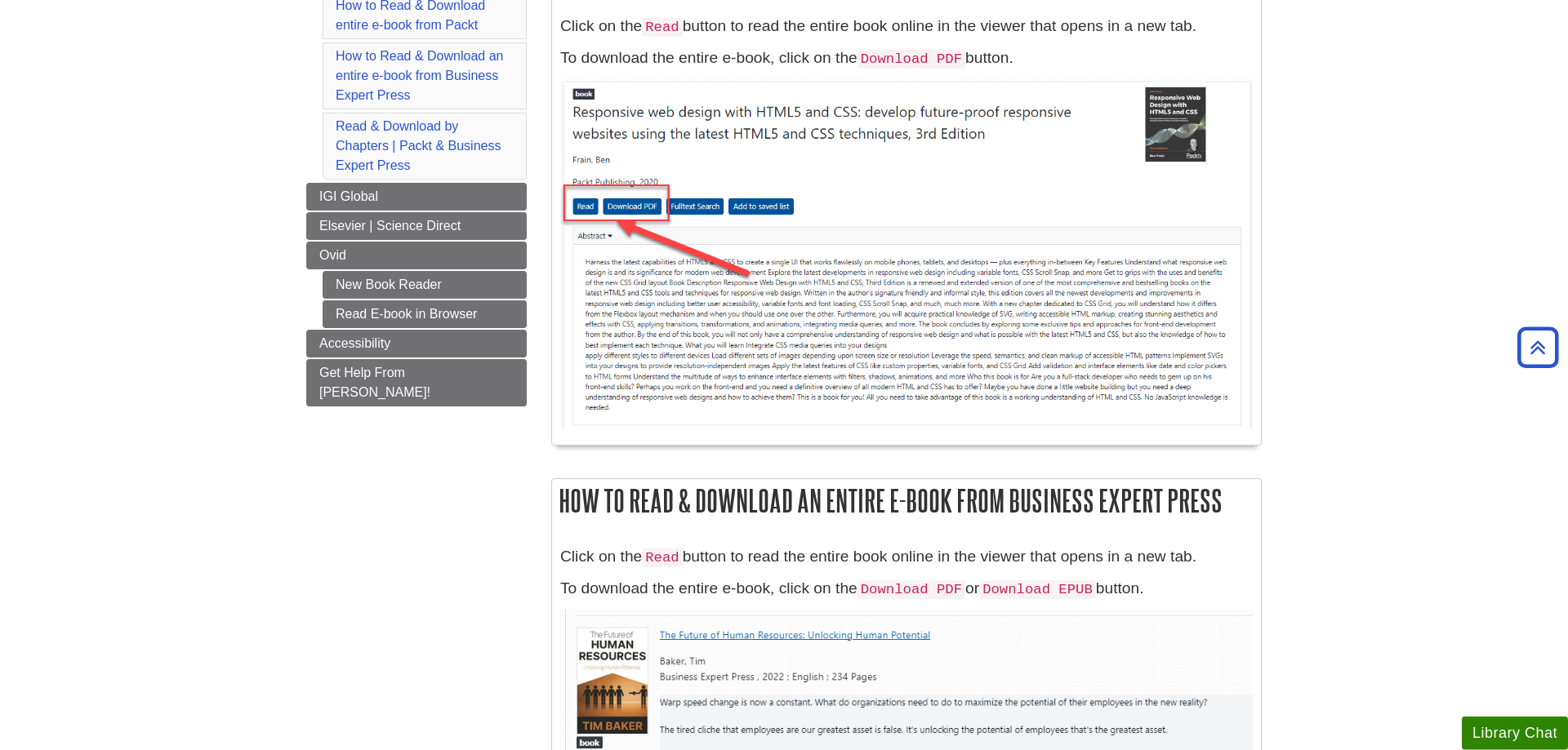
scroll to position [333, 0]
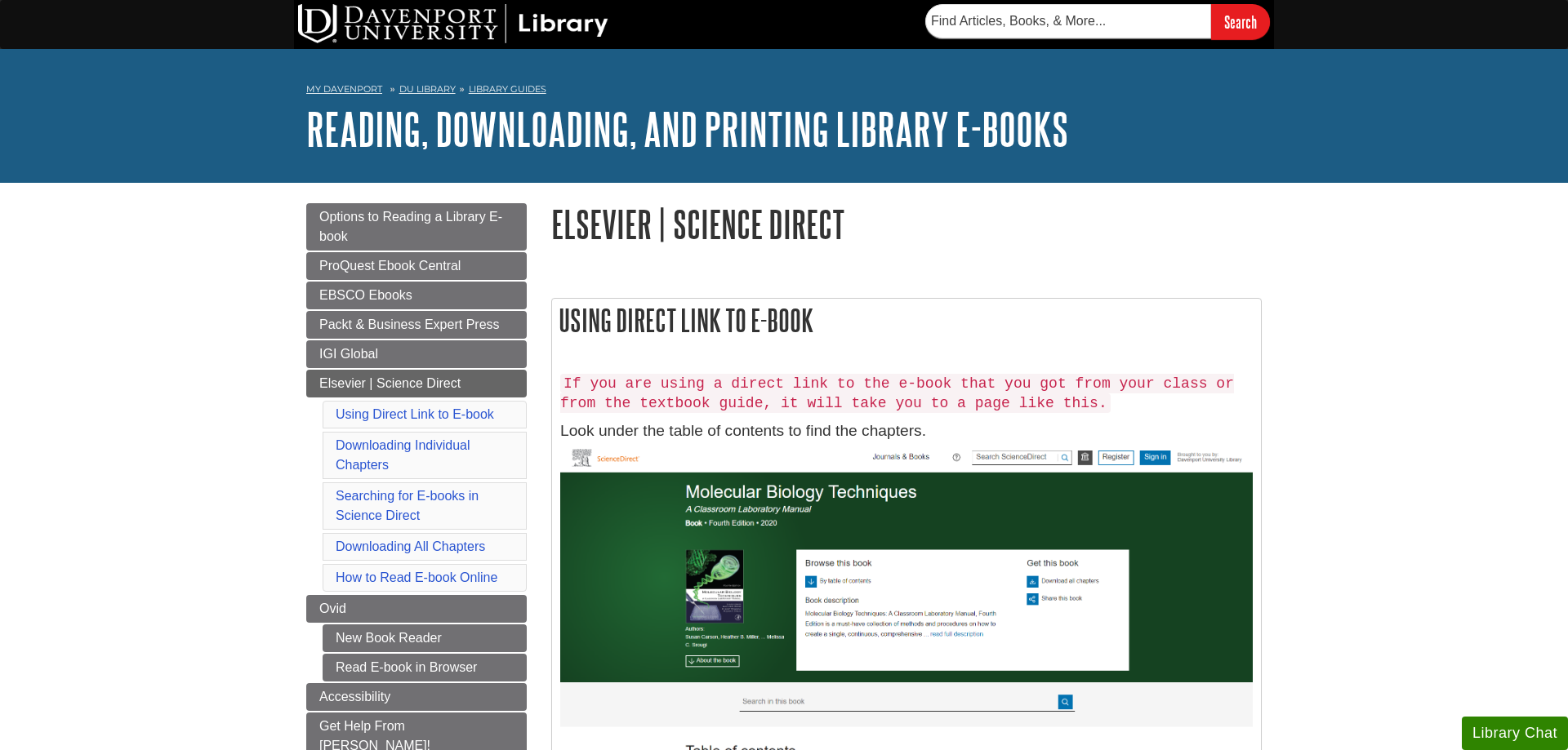
scroll to position [83, 0]
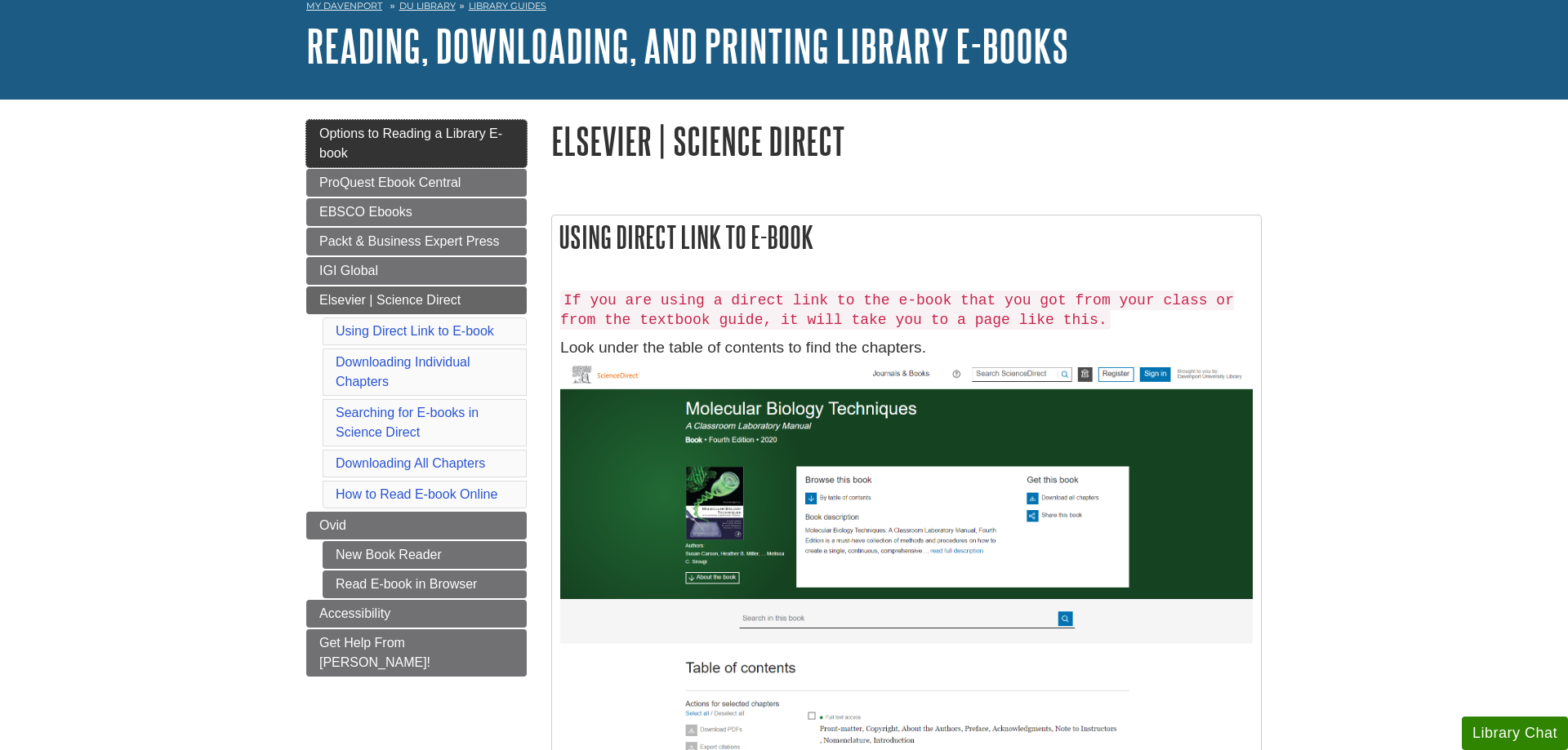
click at [321, 166] on link "Options to Reading a Library E-book" at bounding box center [415, 144] width 220 height 48
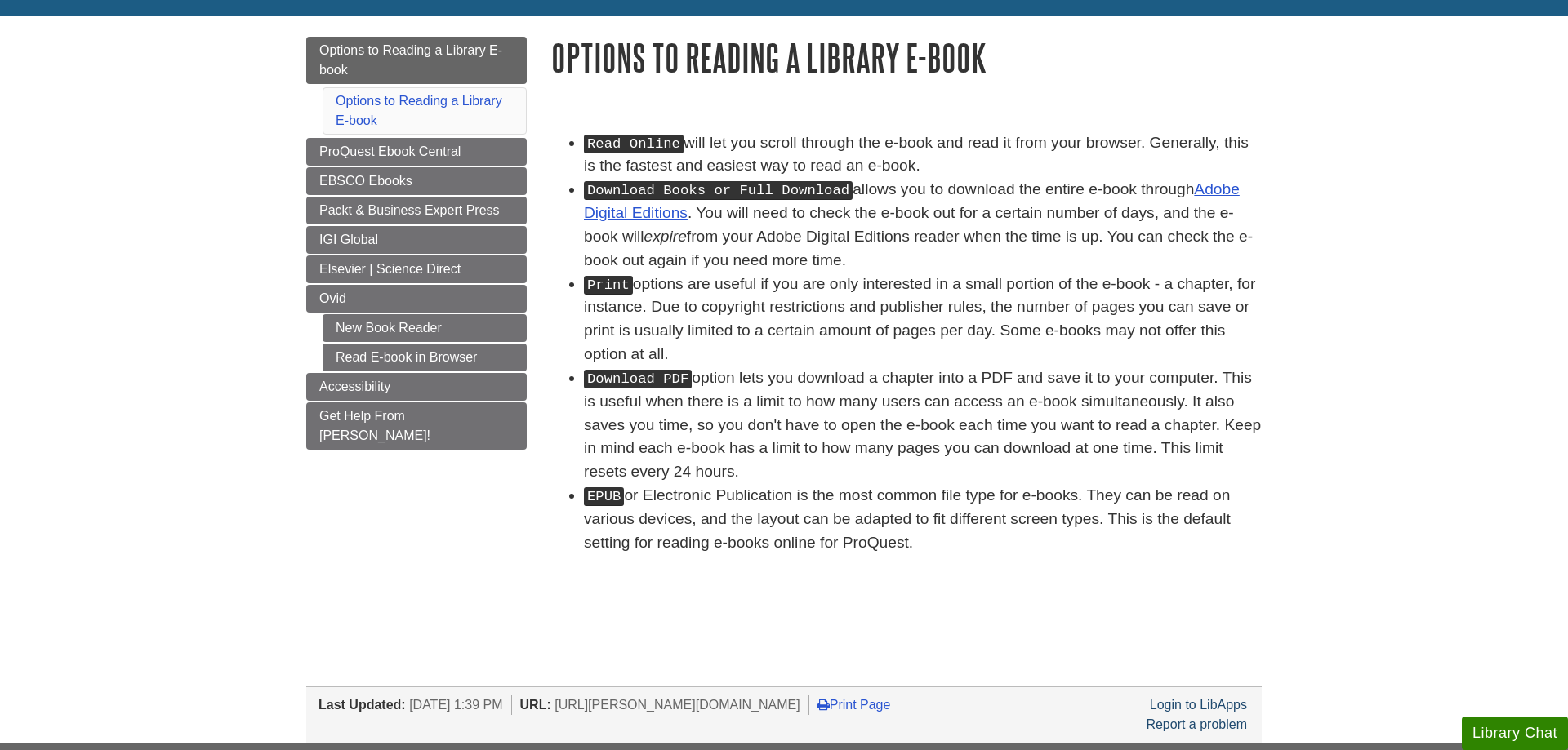
scroll to position [83, 0]
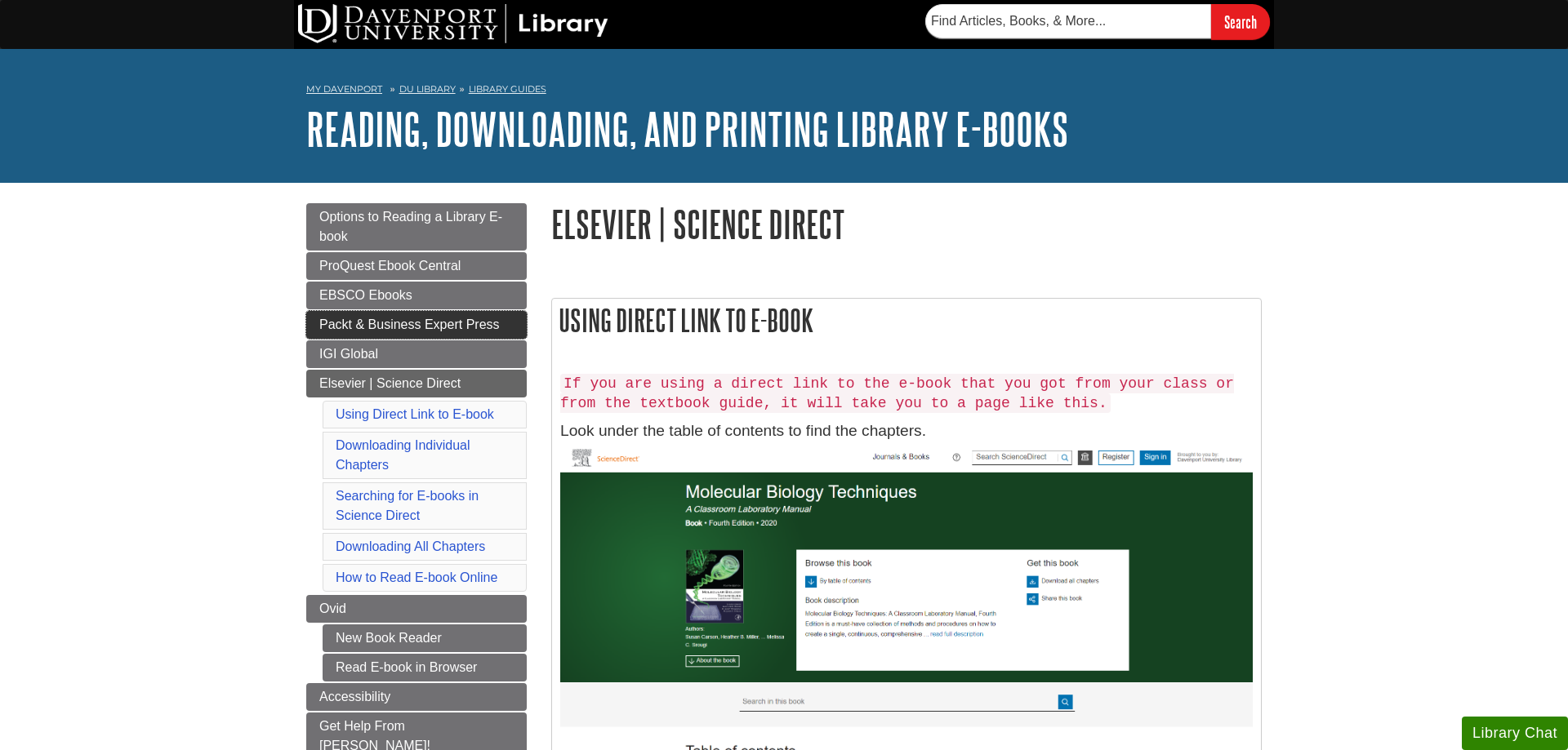
click at [348, 317] on link "Packt & Business Expert Press" at bounding box center [415, 324] width 220 height 27
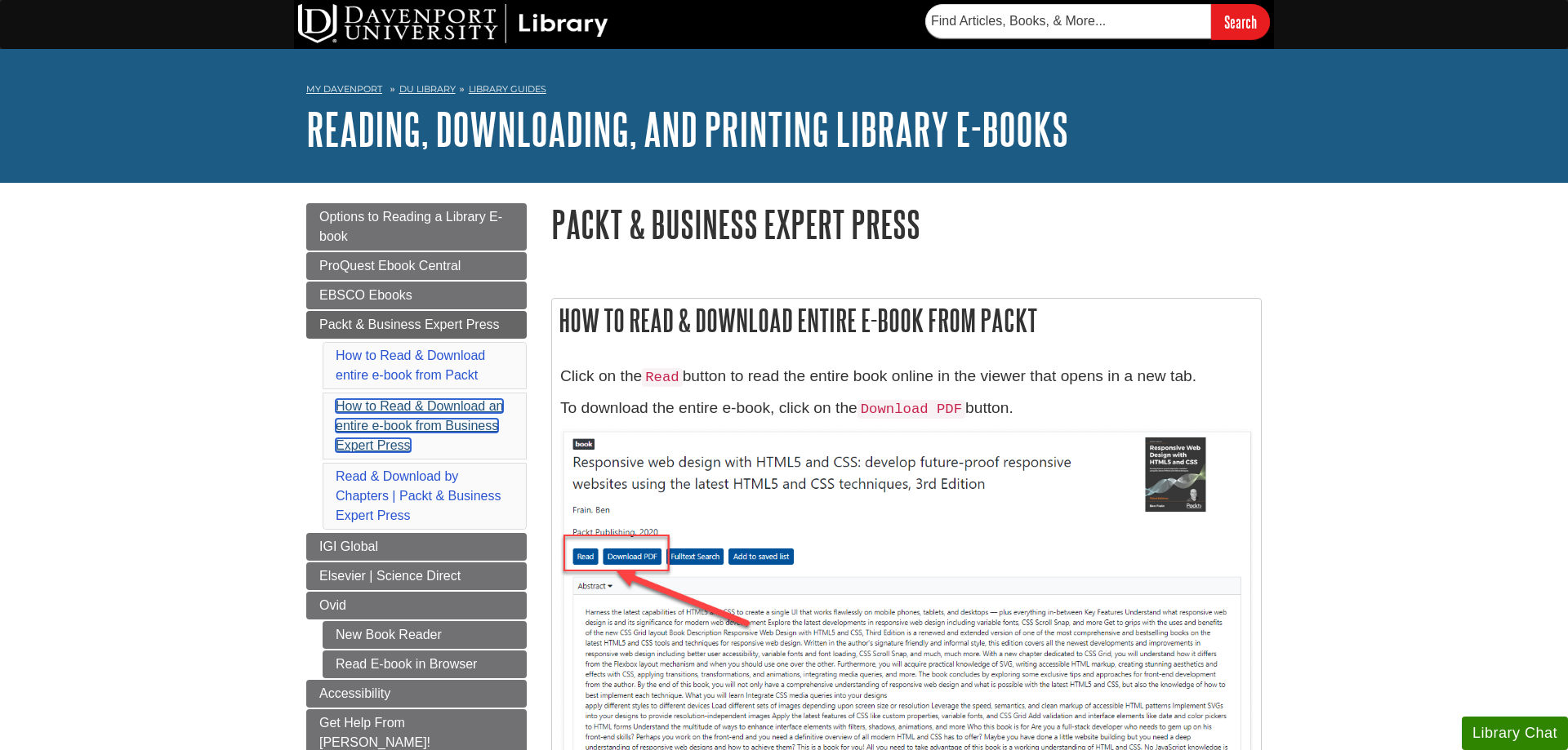
click at [479, 405] on link "How to Read & Download an entire e-book from Business Expert Press" at bounding box center [419, 426] width 167 height 53
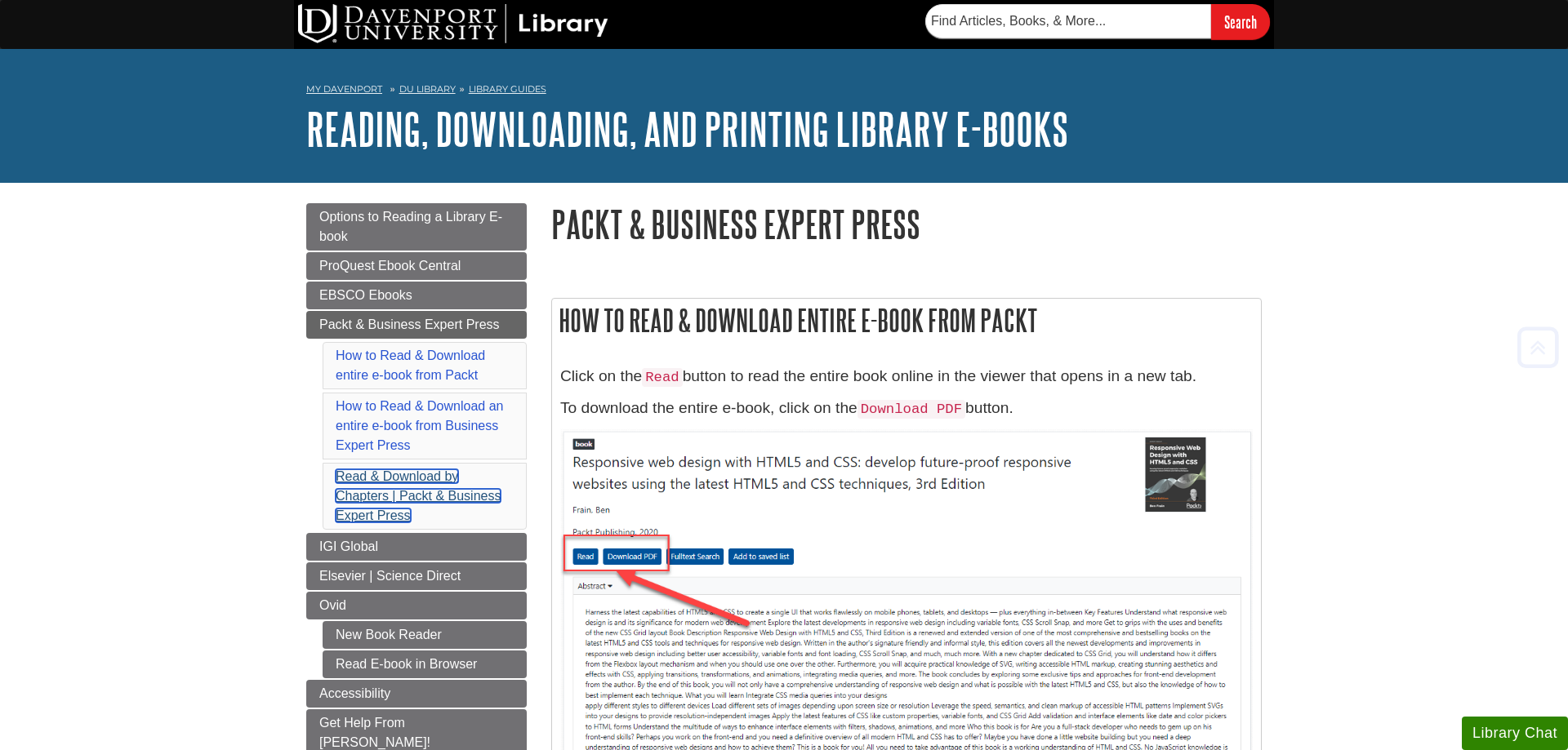
click at [392, 511] on link "Read & Download by Chapters | Packt & Business Expert Press" at bounding box center [418, 496] width 165 height 53
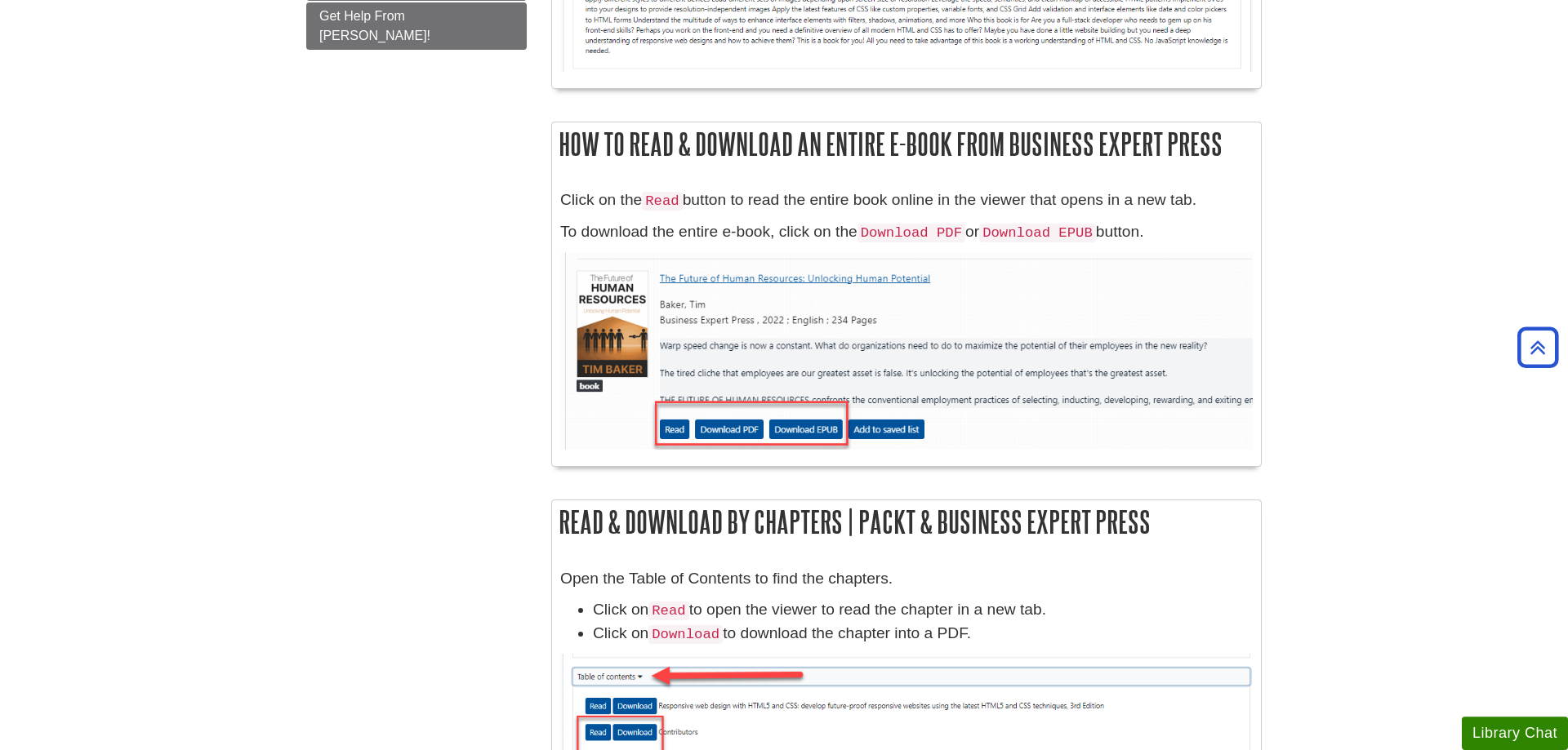
scroll to position [374, 0]
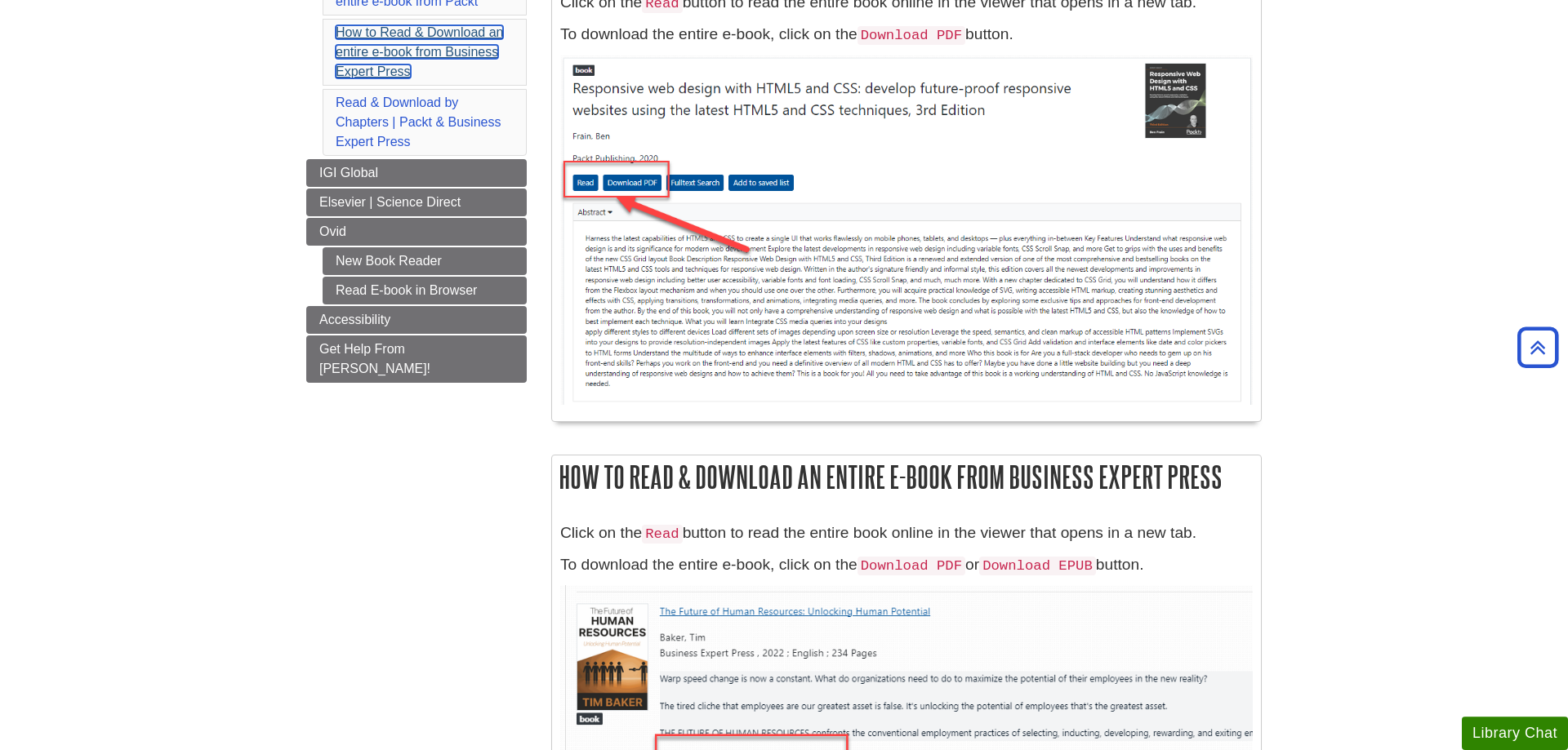
click at [427, 50] on link "How to Read & Download an entire e-book from Business Expert Press" at bounding box center [419, 52] width 167 height 53
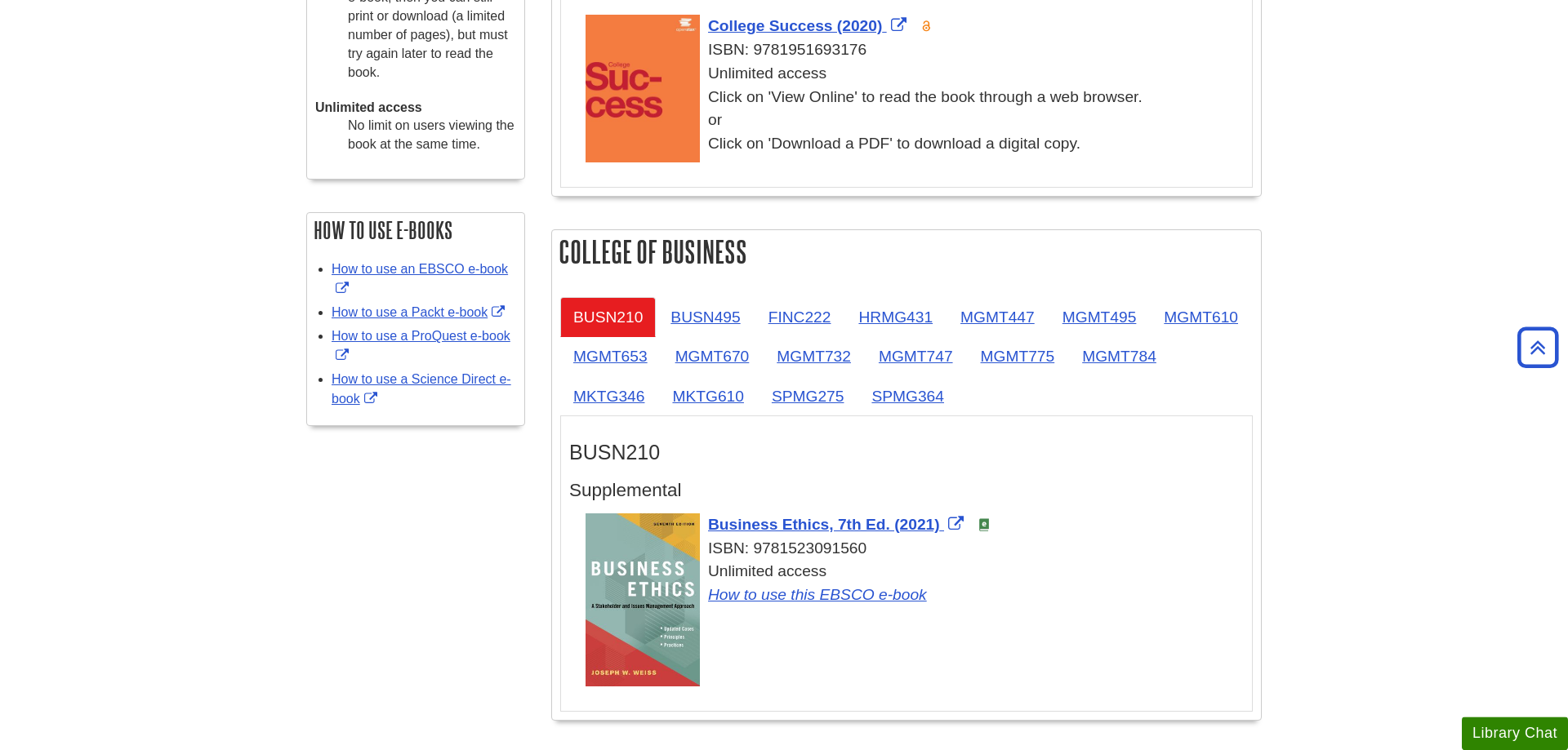
scroll to position [832, 0]
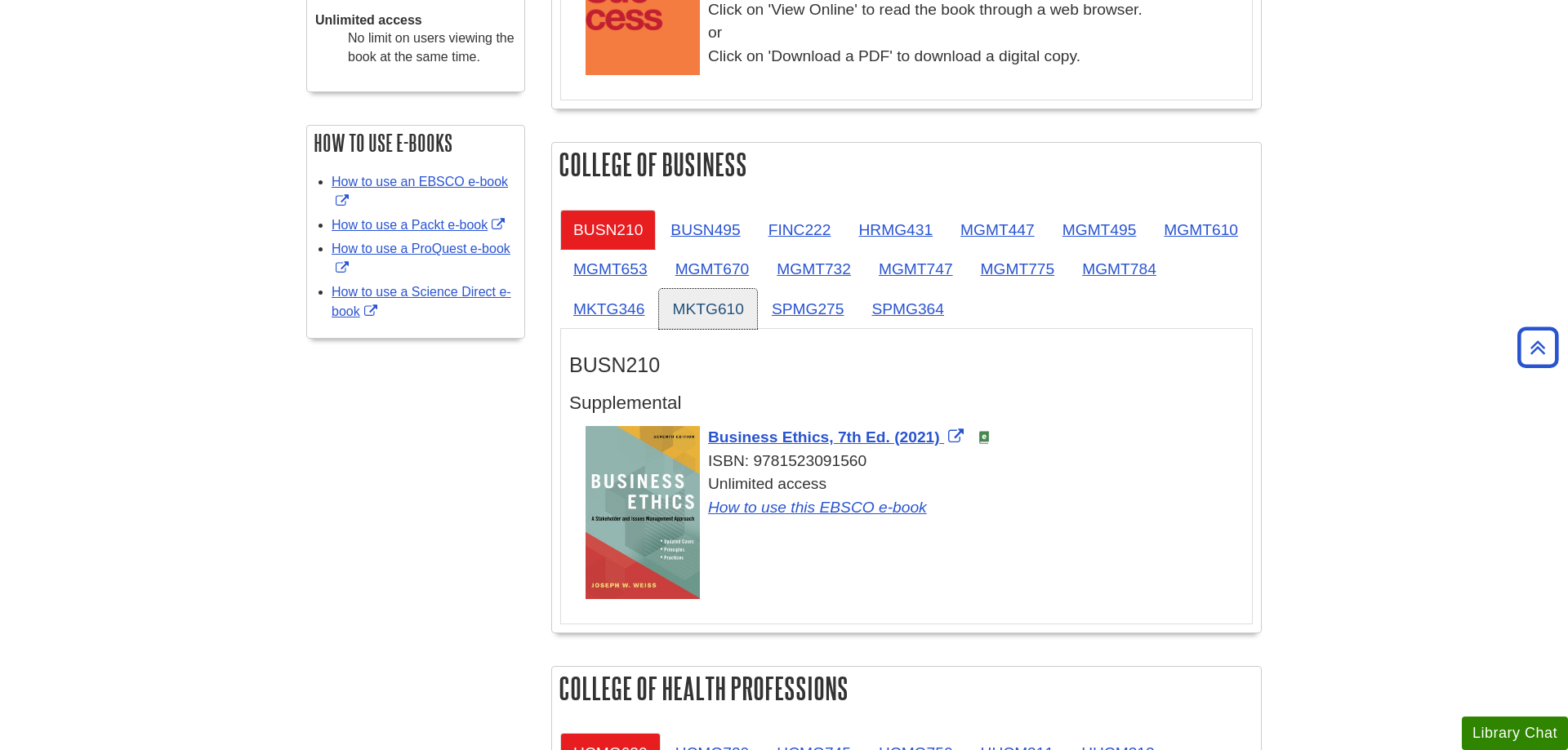
click at [756, 304] on link "MKTG610" at bounding box center [708, 308] width 97 height 40
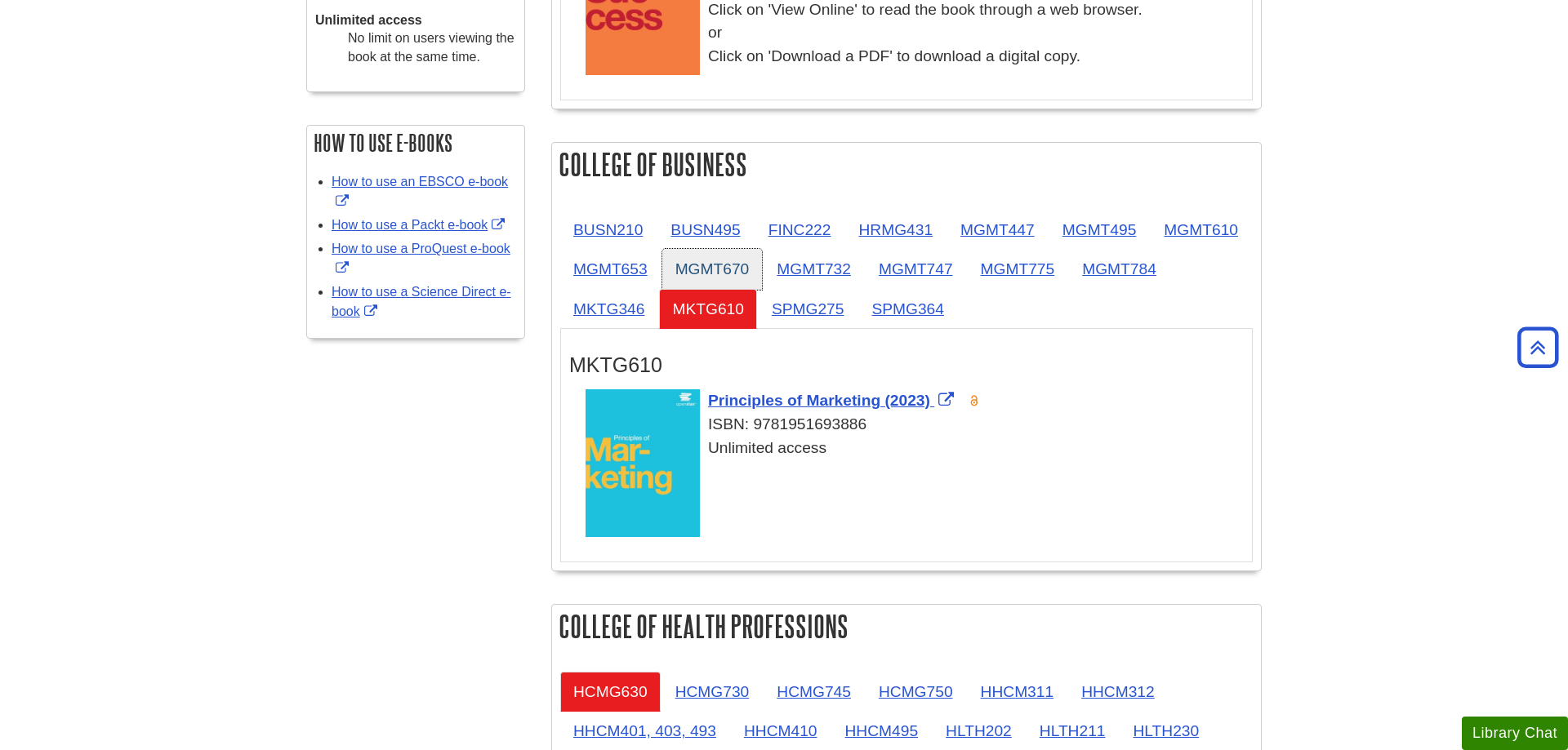
click at [763, 264] on link "MGMT670" at bounding box center [712, 269] width 101 height 40
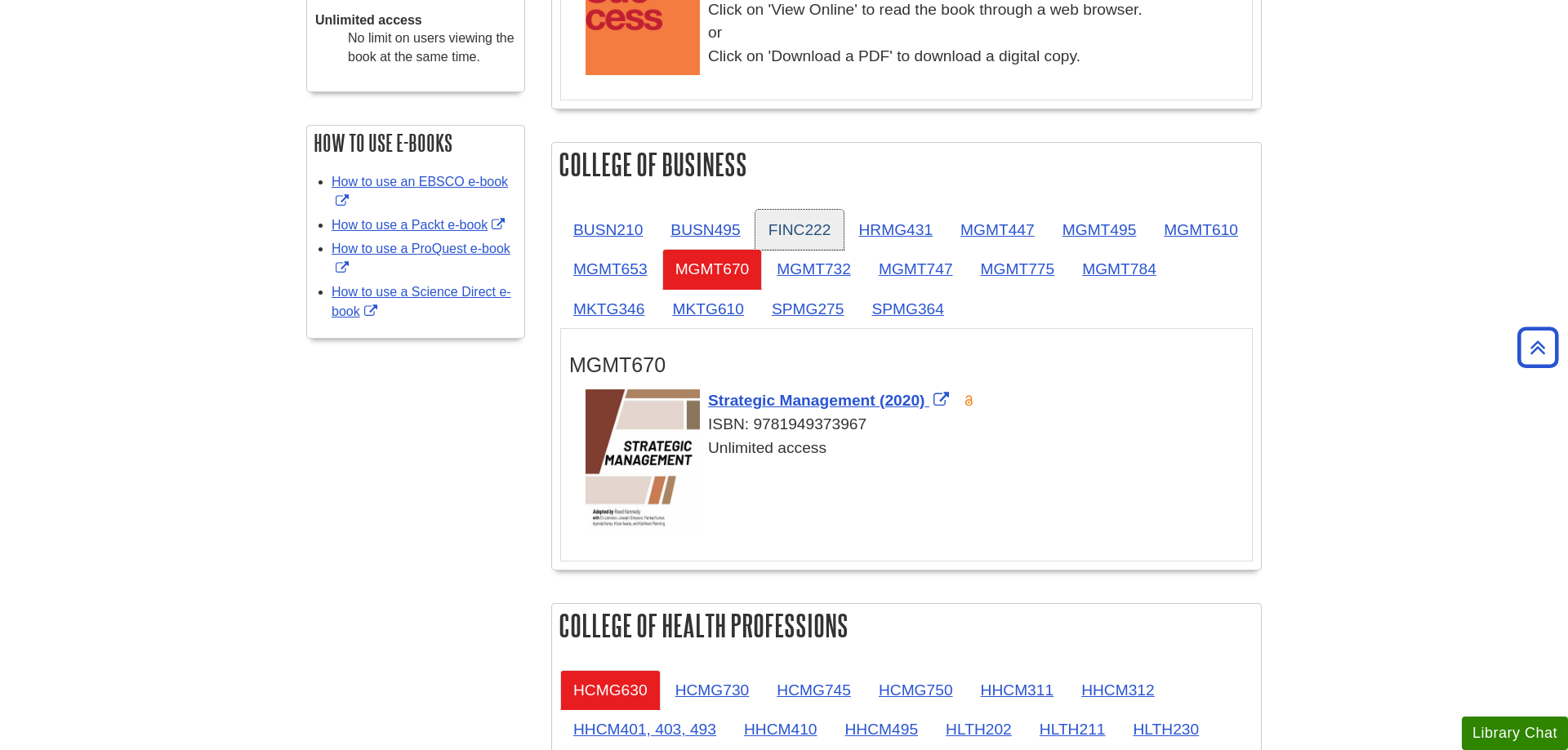
click at [813, 228] on link "FINC222" at bounding box center [800, 229] width 89 height 40
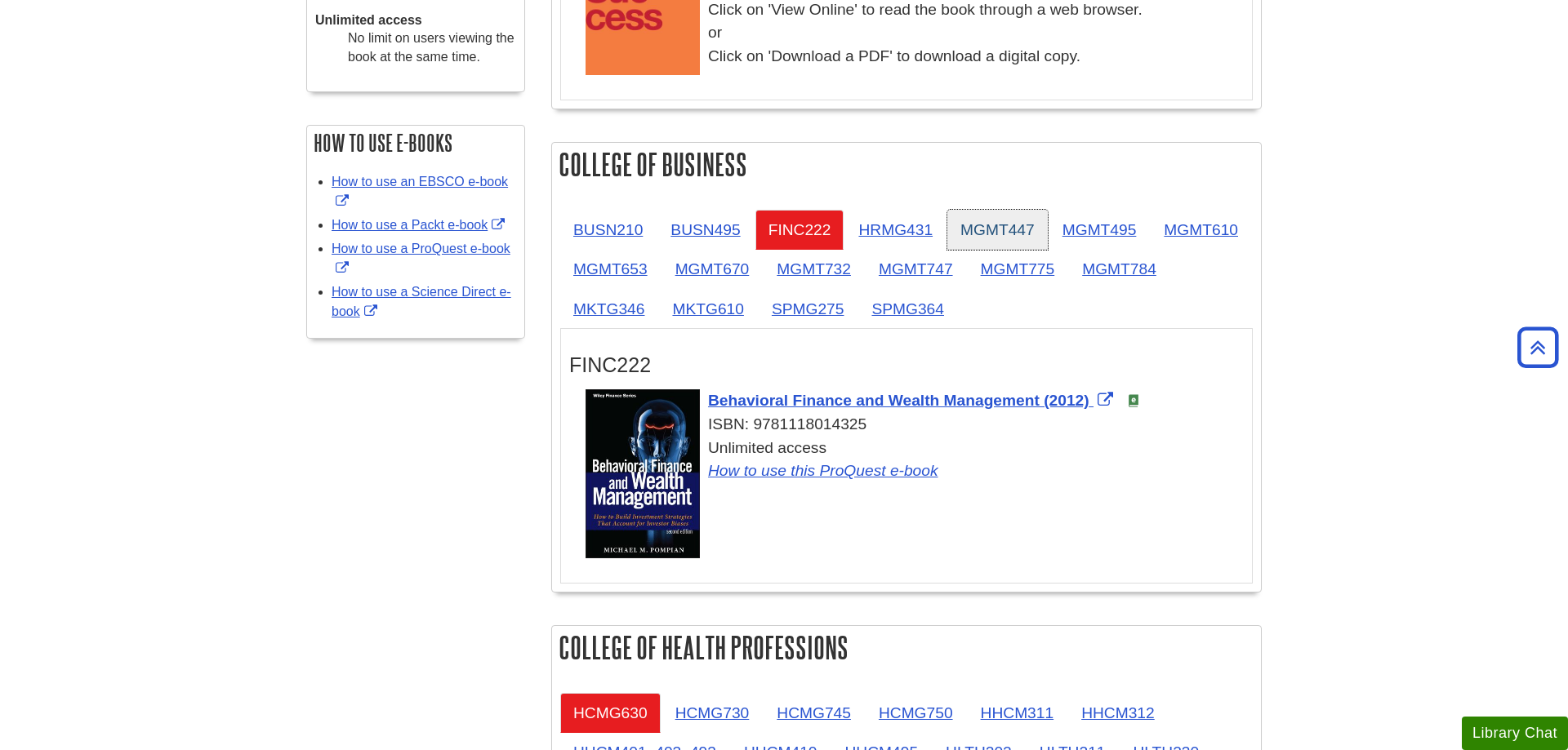
click at [997, 240] on link "MGMT447" at bounding box center [998, 229] width 101 height 40
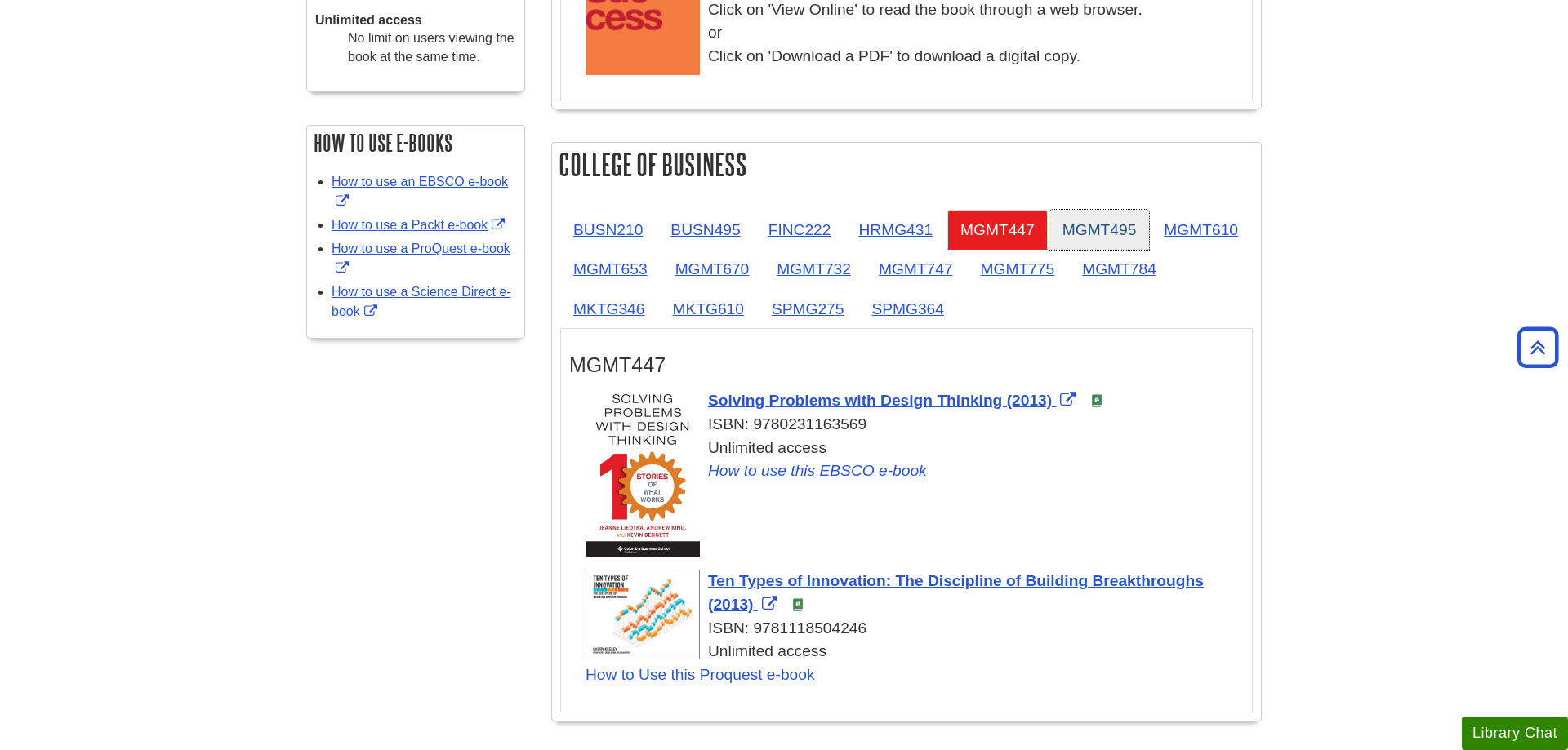
click at [1131, 235] on link "MGMT495" at bounding box center [1100, 229] width 101 height 40
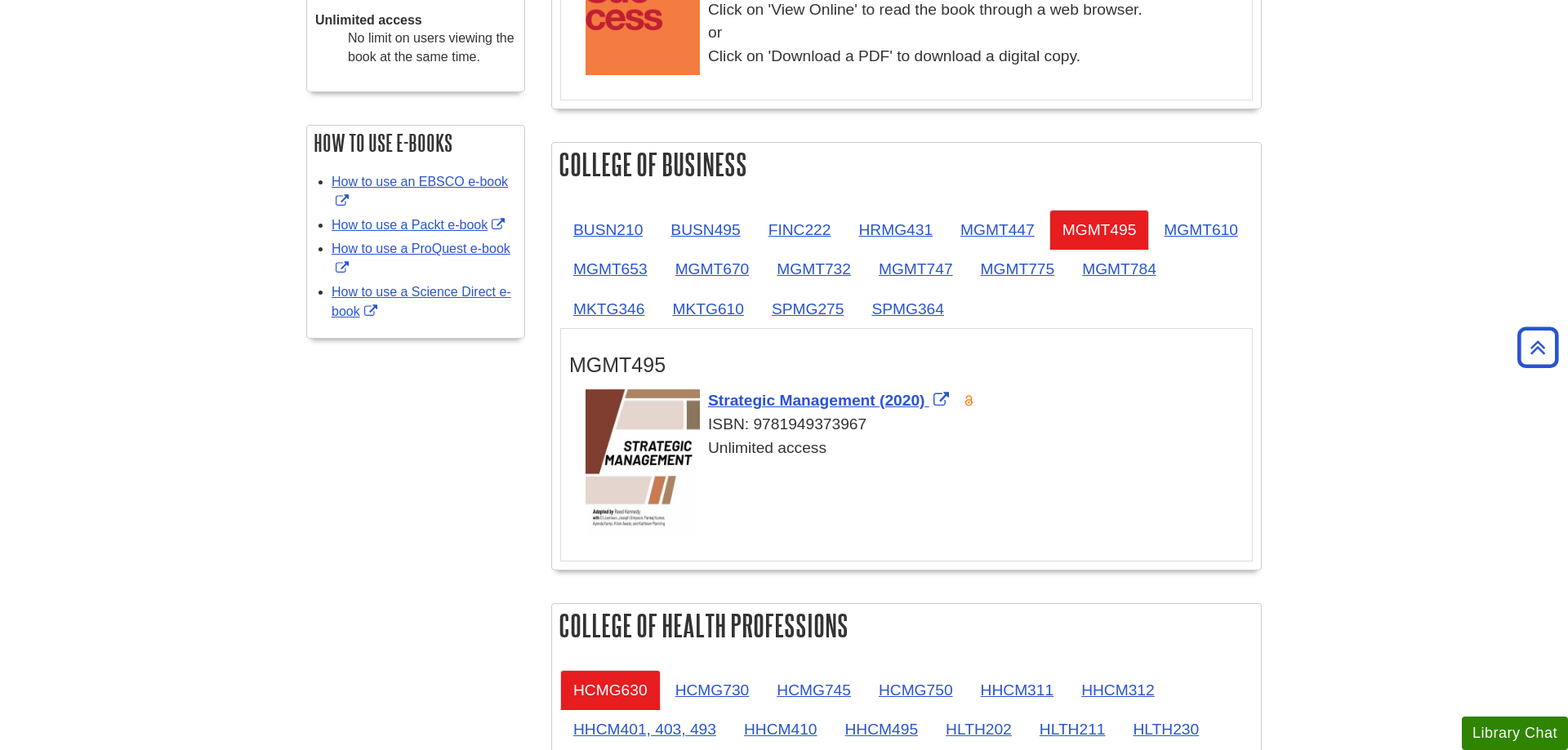
click at [1153, 291] on ul "BUSN210 BUSN495 FINC222 HRMG431 MGMT447 MGMT495 MGMT610 MGMT653 MGMT670 MGMT732…" at bounding box center [906, 269] width 692 height 119
click at [1068, 271] on link "MGMT775" at bounding box center [1018, 269] width 101 height 40
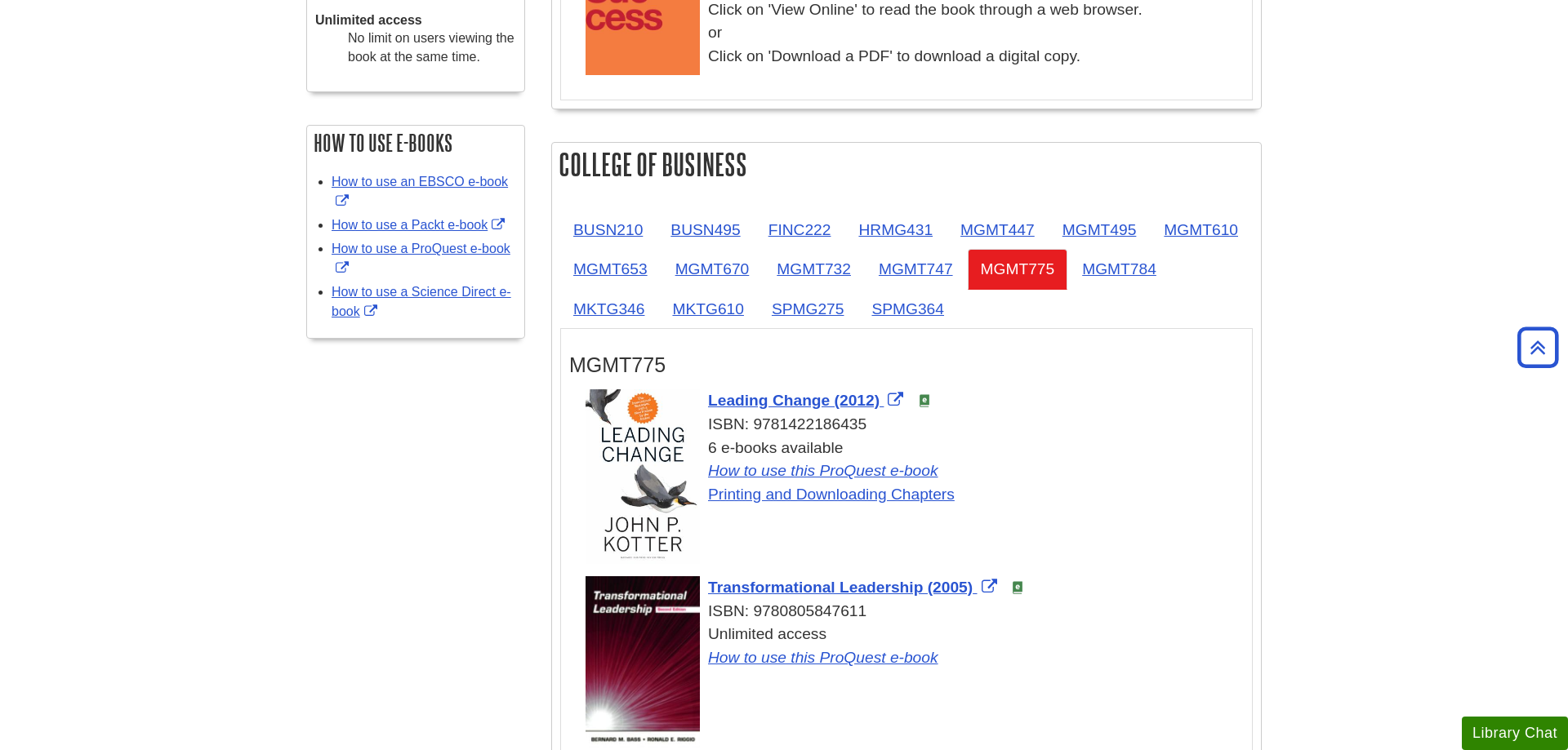
click at [834, 494] on link "Printing and Downloading Chapters" at bounding box center [831, 494] width 247 height 17
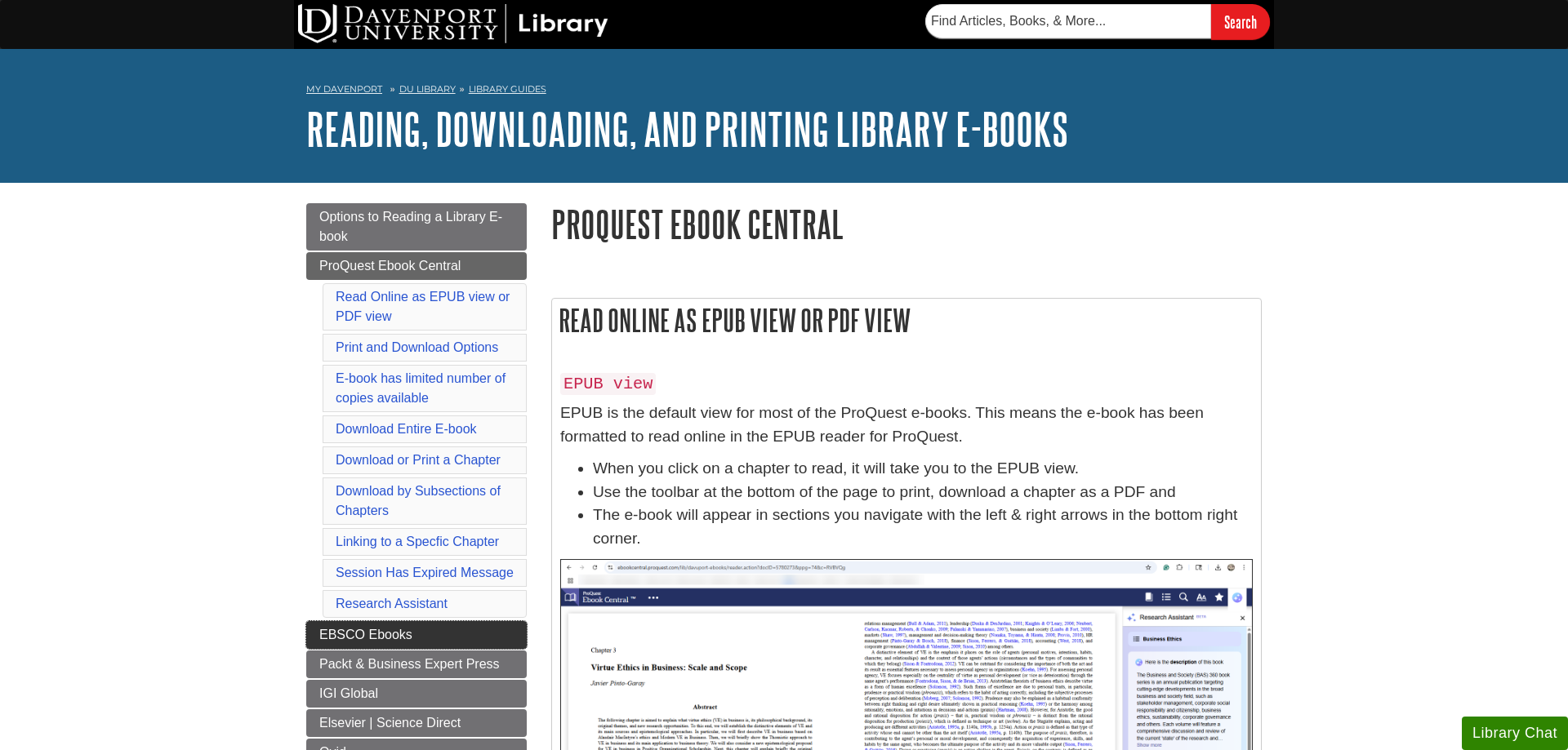
click at [348, 637] on span "EBSCO Ebooks" at bounding box center [365, 634] width 93 height 14
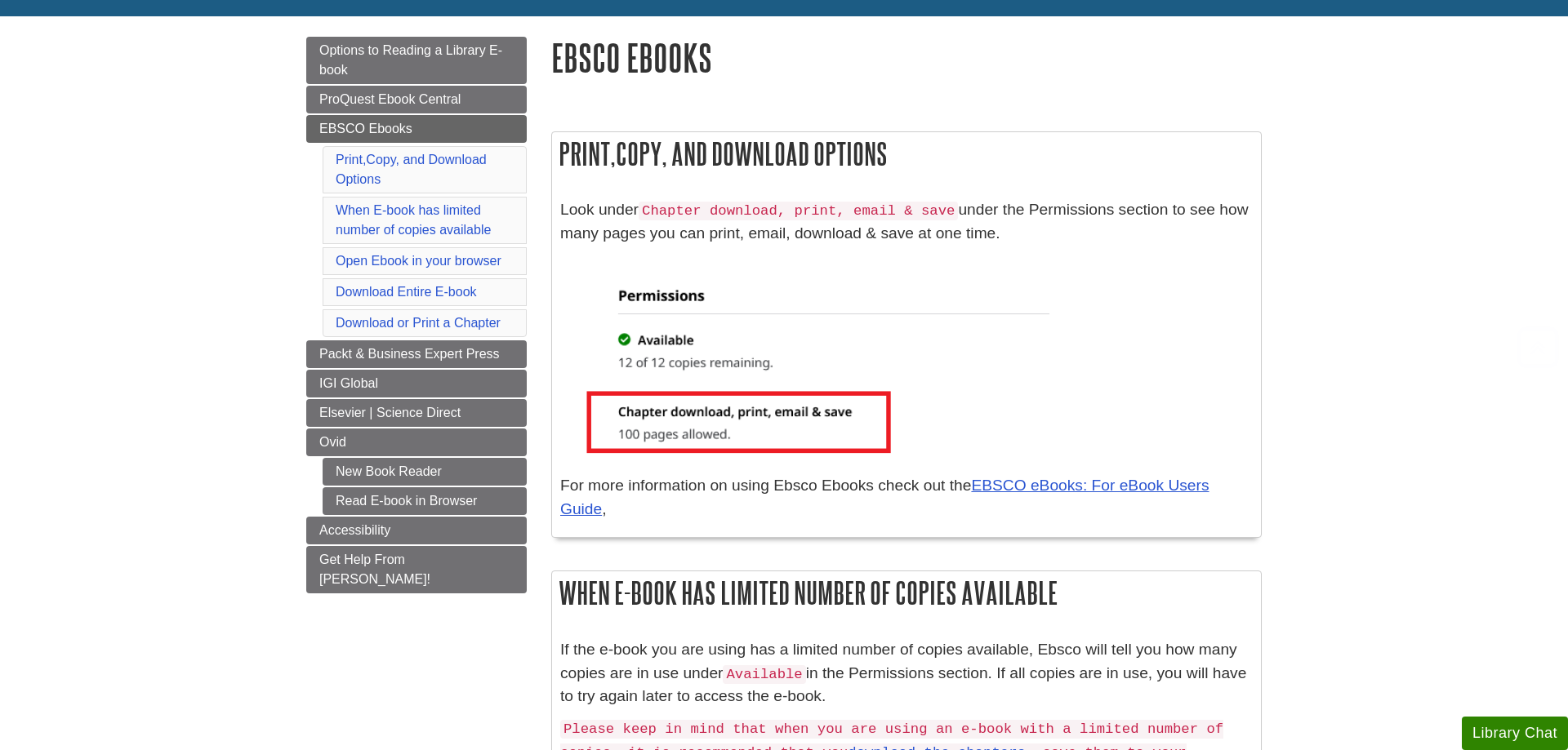
scroll to position [250, 0]
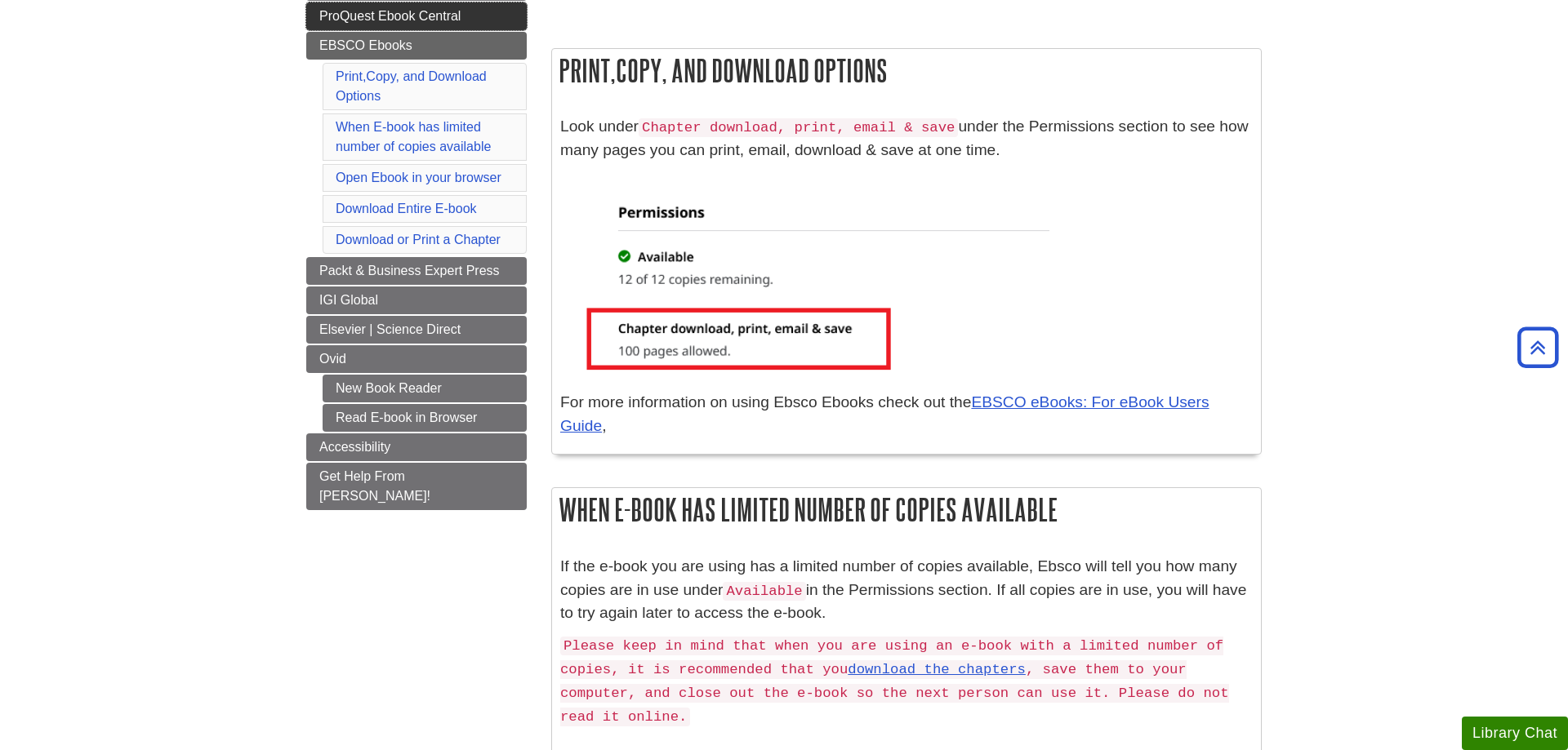
click at [445, 20] on span "ProQuest Ebook Central" at bounding box center [390, 16] width 141 height 14
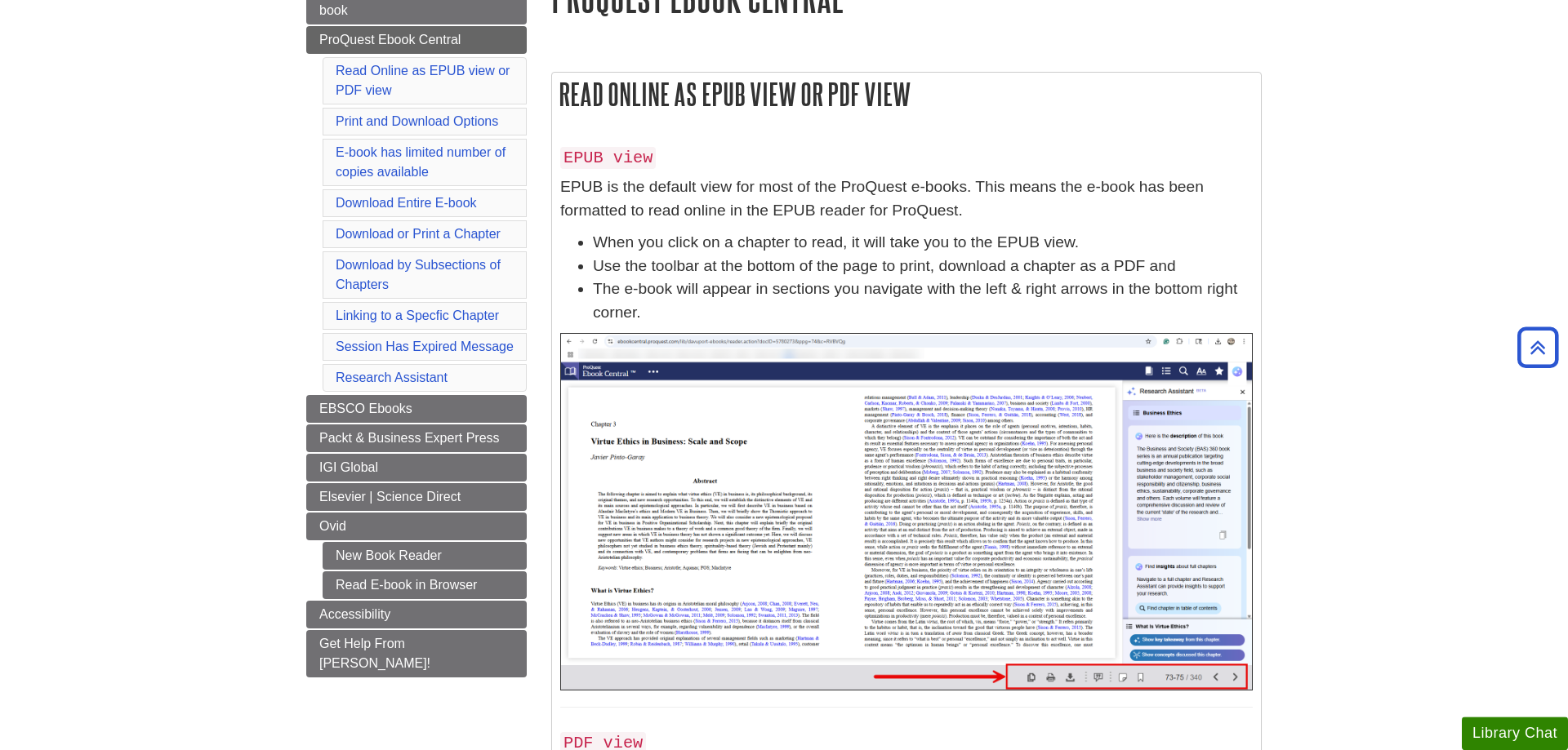
scroll to position [166, 0]
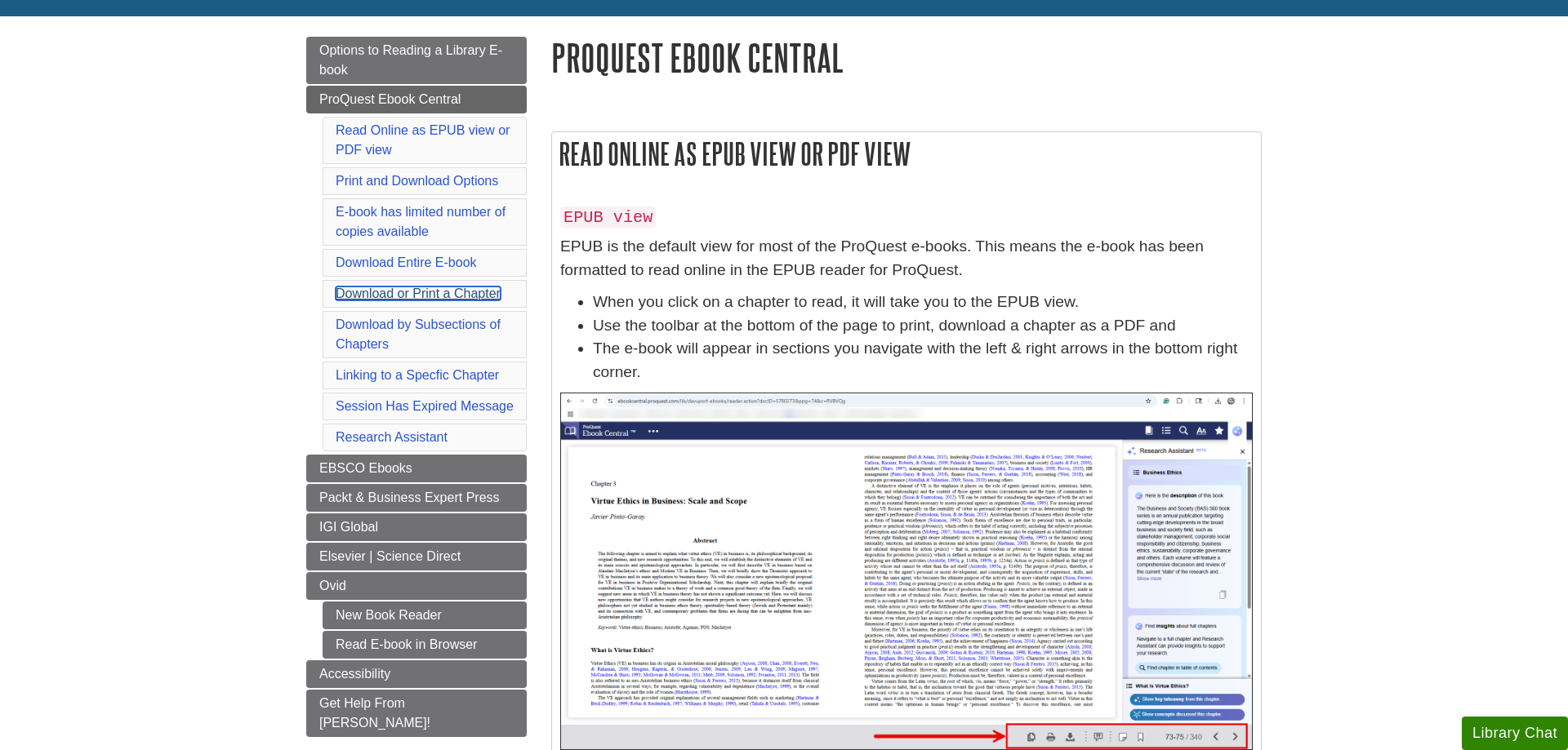
click at [355, 294] on link "Download or Print a Chapter" at bounding box center [418, 293] width 165 height 14
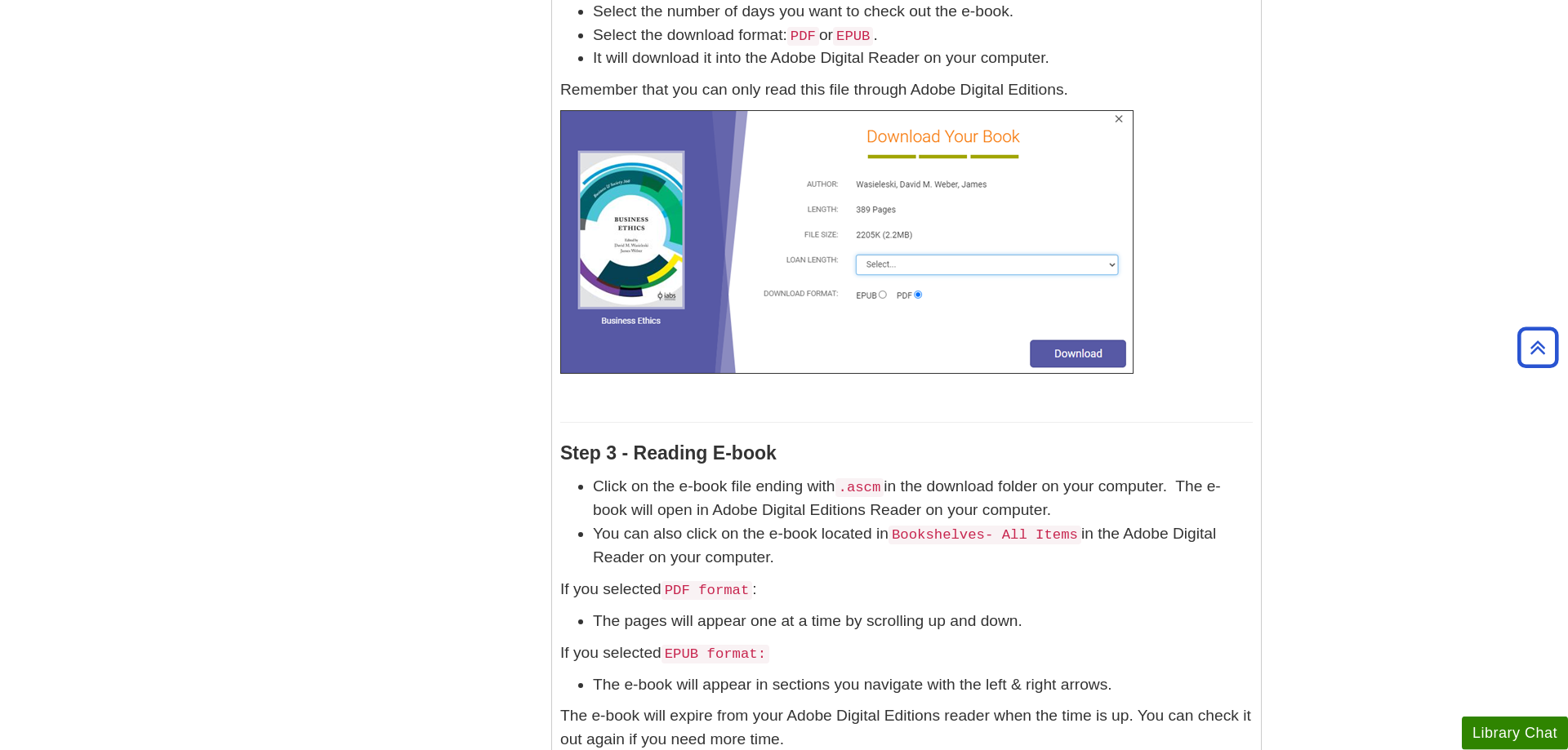
scroll to position [4049, 0]
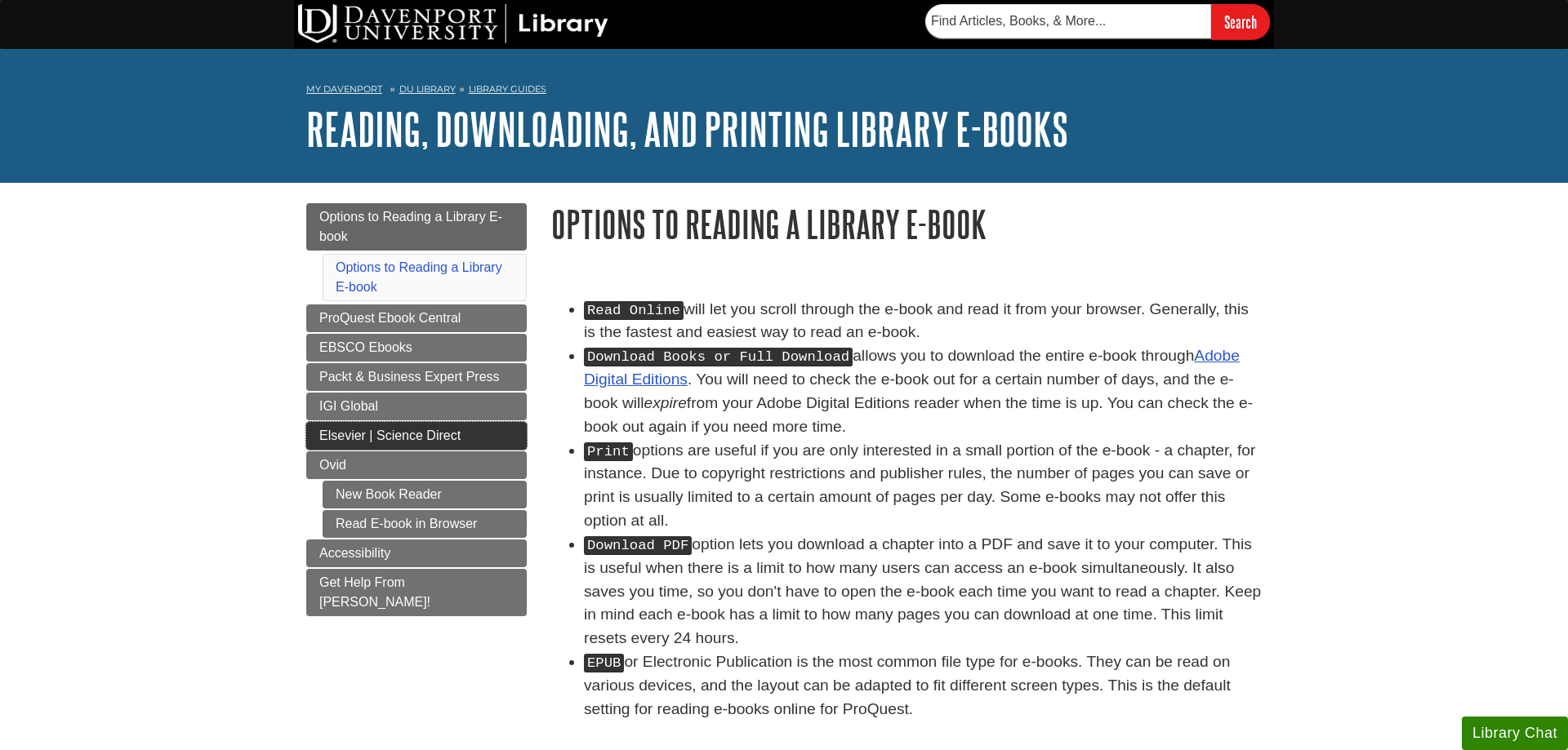
click at [499, 434] on link "Elsevier | Science Direct" at bounding box center [415, 436] width 220 height 27
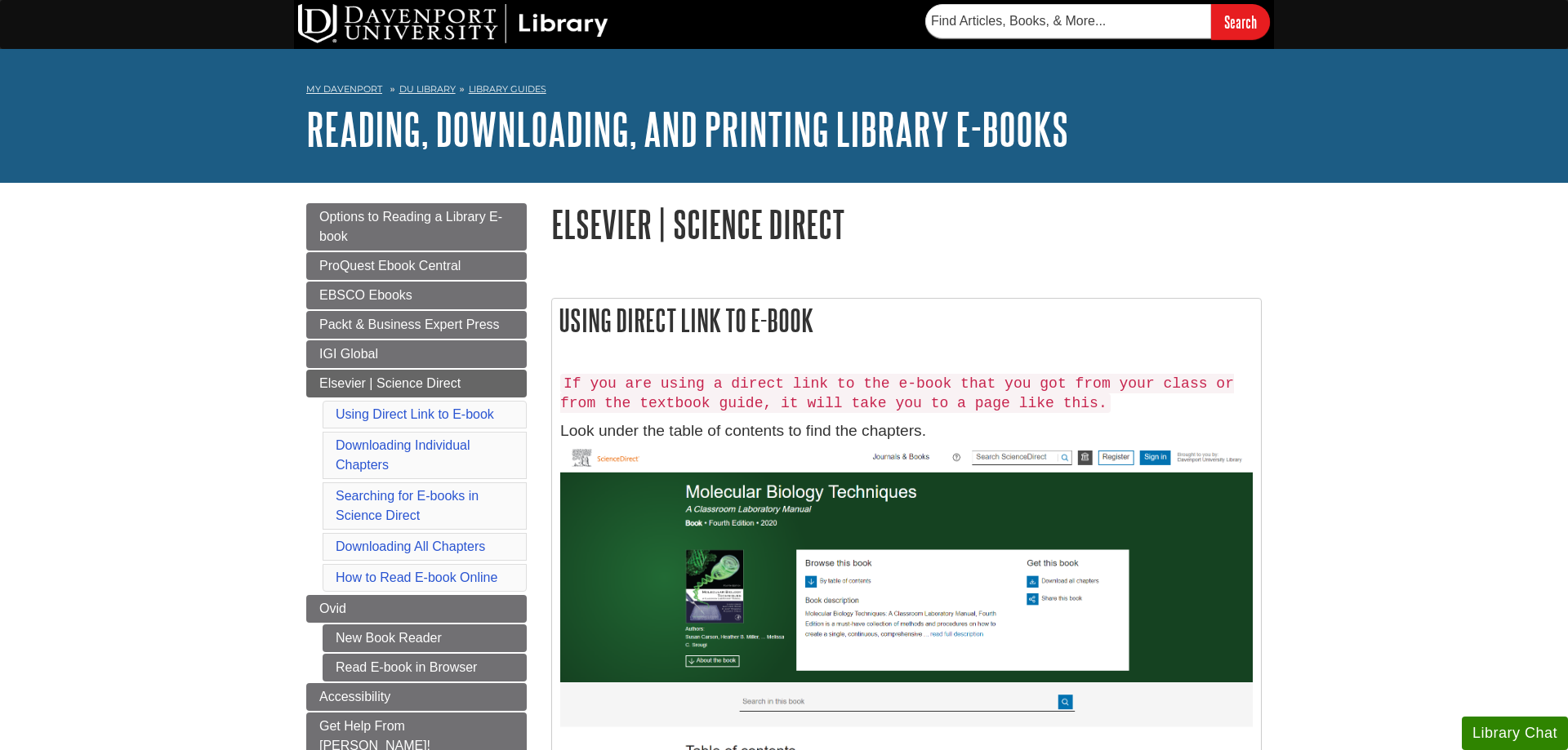
click at [352, 458] on li "Downloading Individual Chapters" at bounding box center [424, 456] width 204 height 48
click at [349, 466] on link "Downloading Individual Chapters" at bounding box center [403, 455] width 134 height 34
